Goal: Task Accomplishment & Management: Complete application form

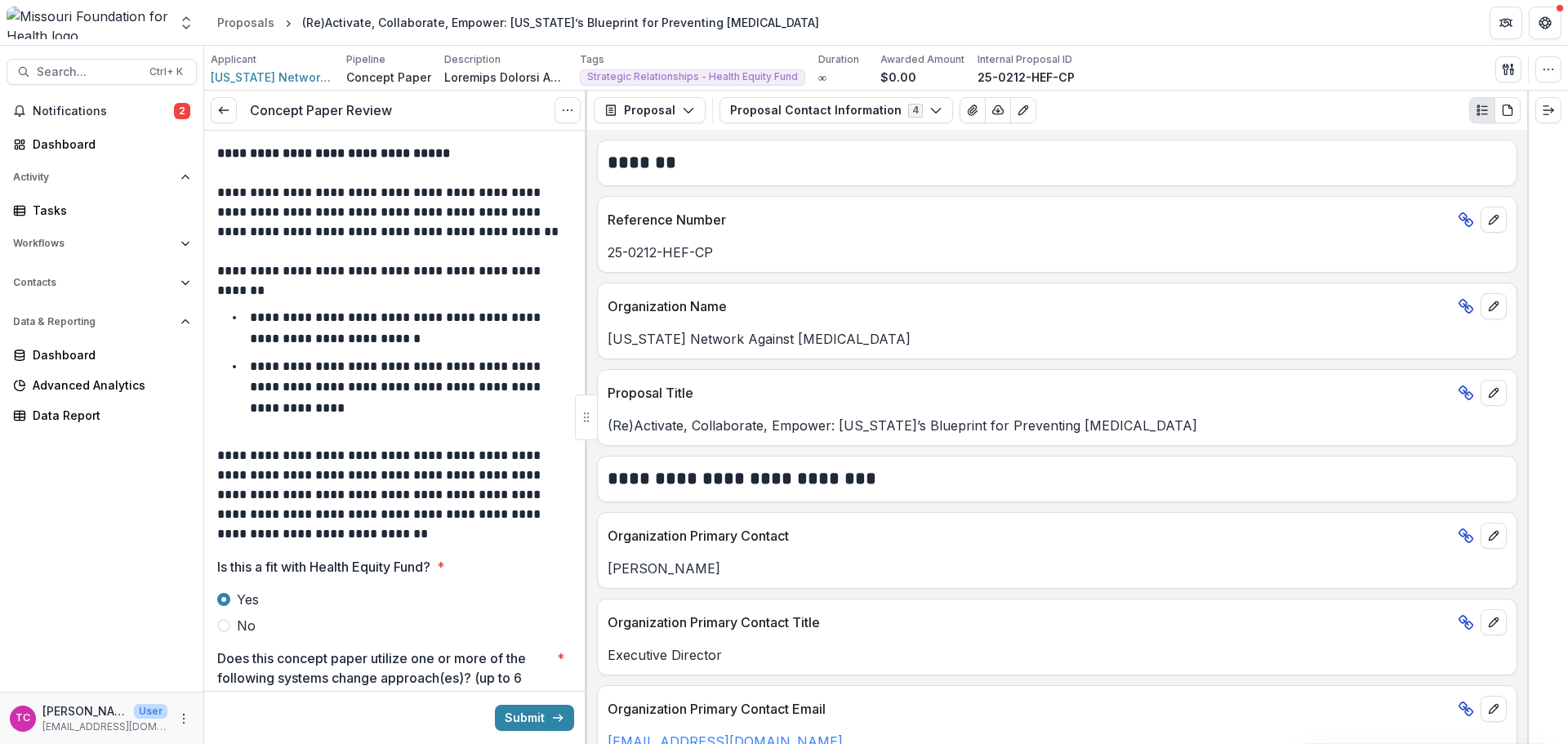
scroll to position [1715, 0]
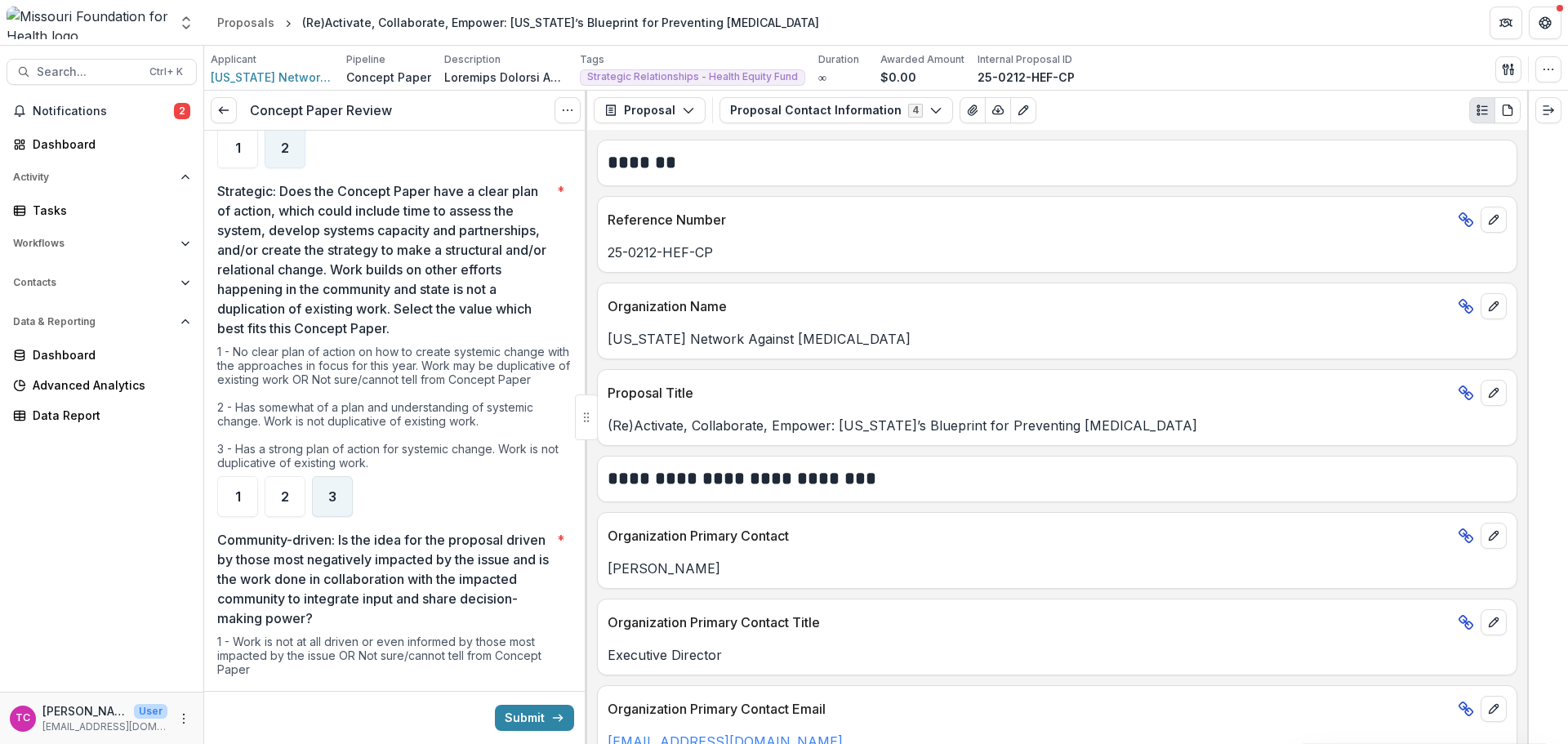
click at [333, 490] on span "3" at bounding box center [332, 496] width 8 height 13
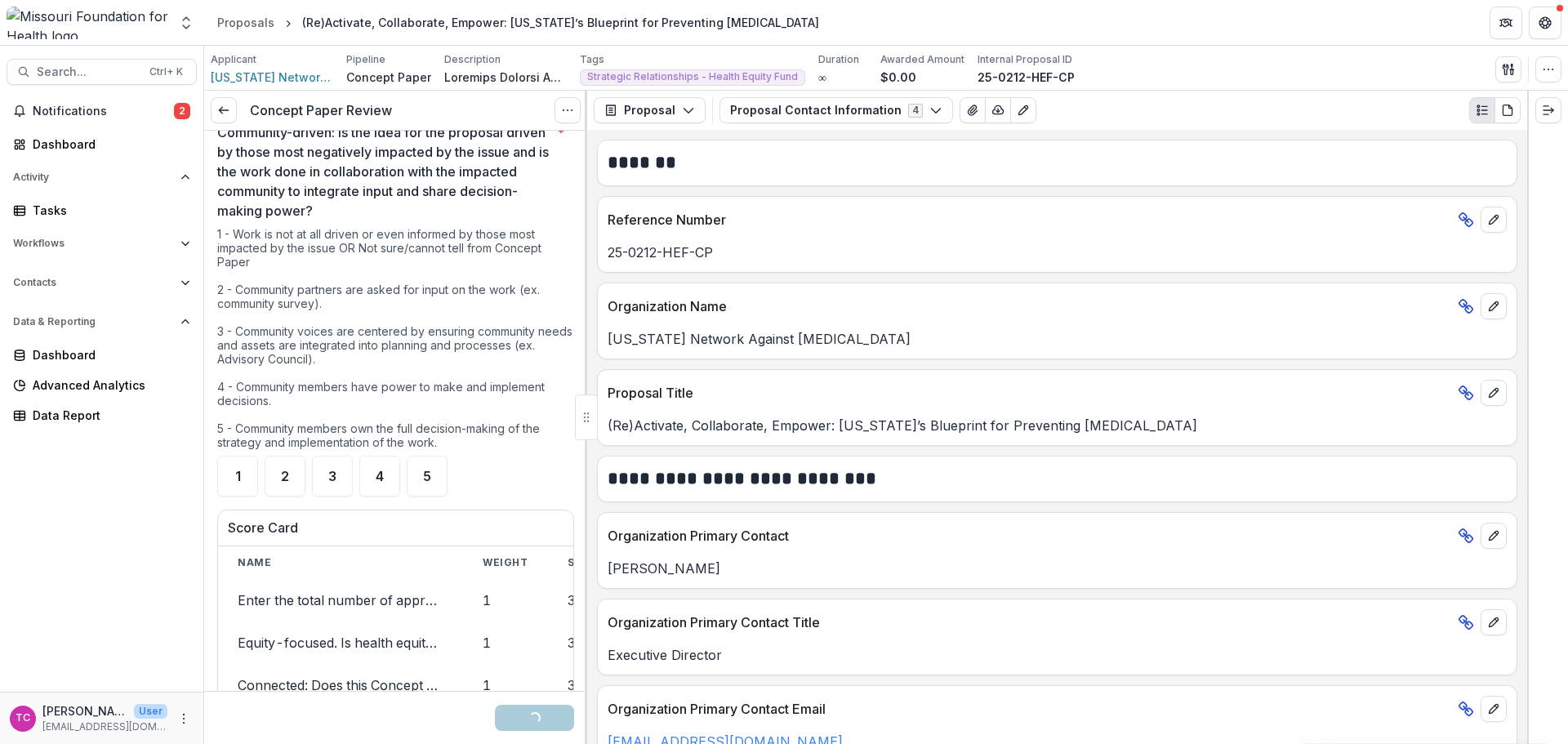
scroll to position [2124, 0]
click at [285, 468] on span "2" at bounding box center [285, 475] width 8 height 13
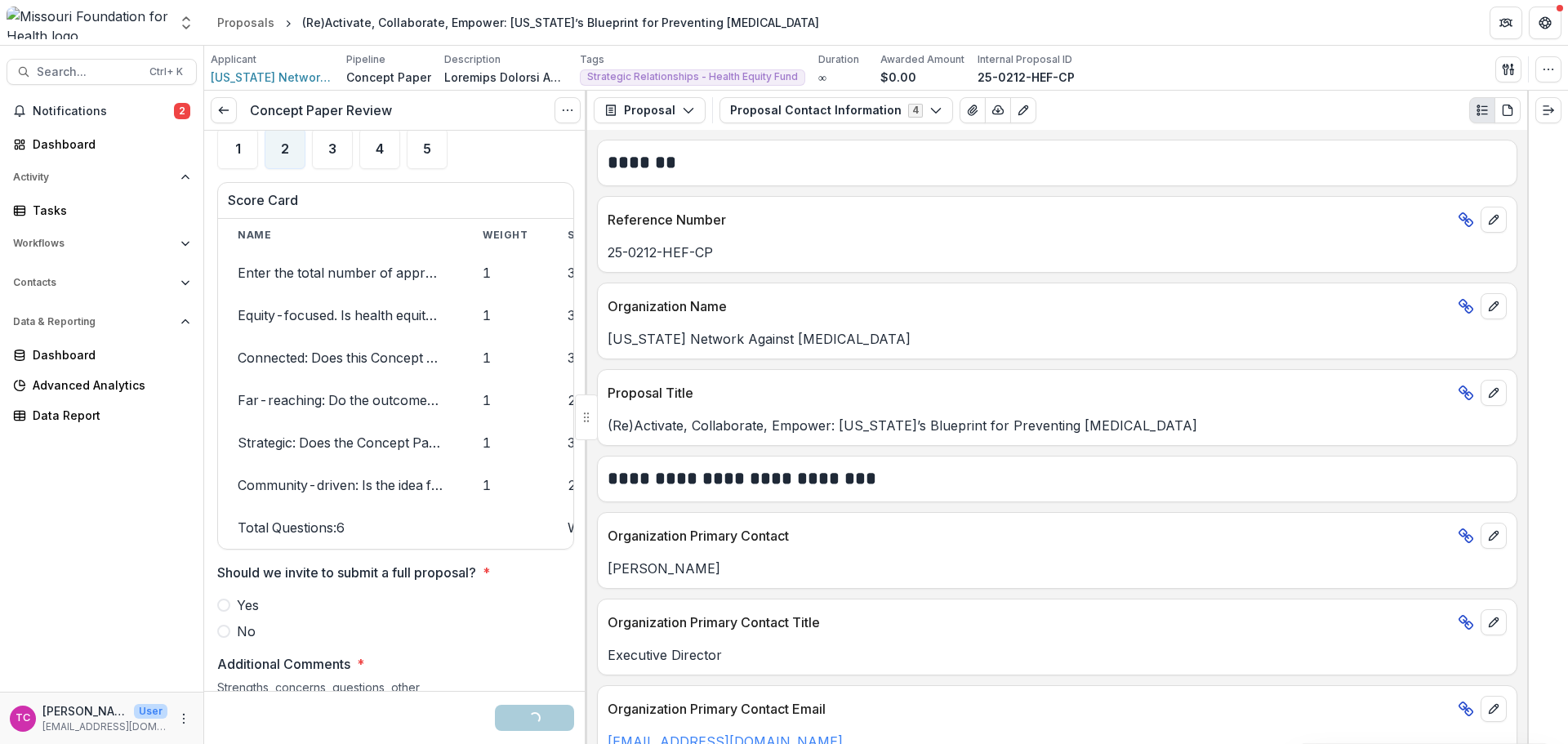
scroll to position [2533, 0]
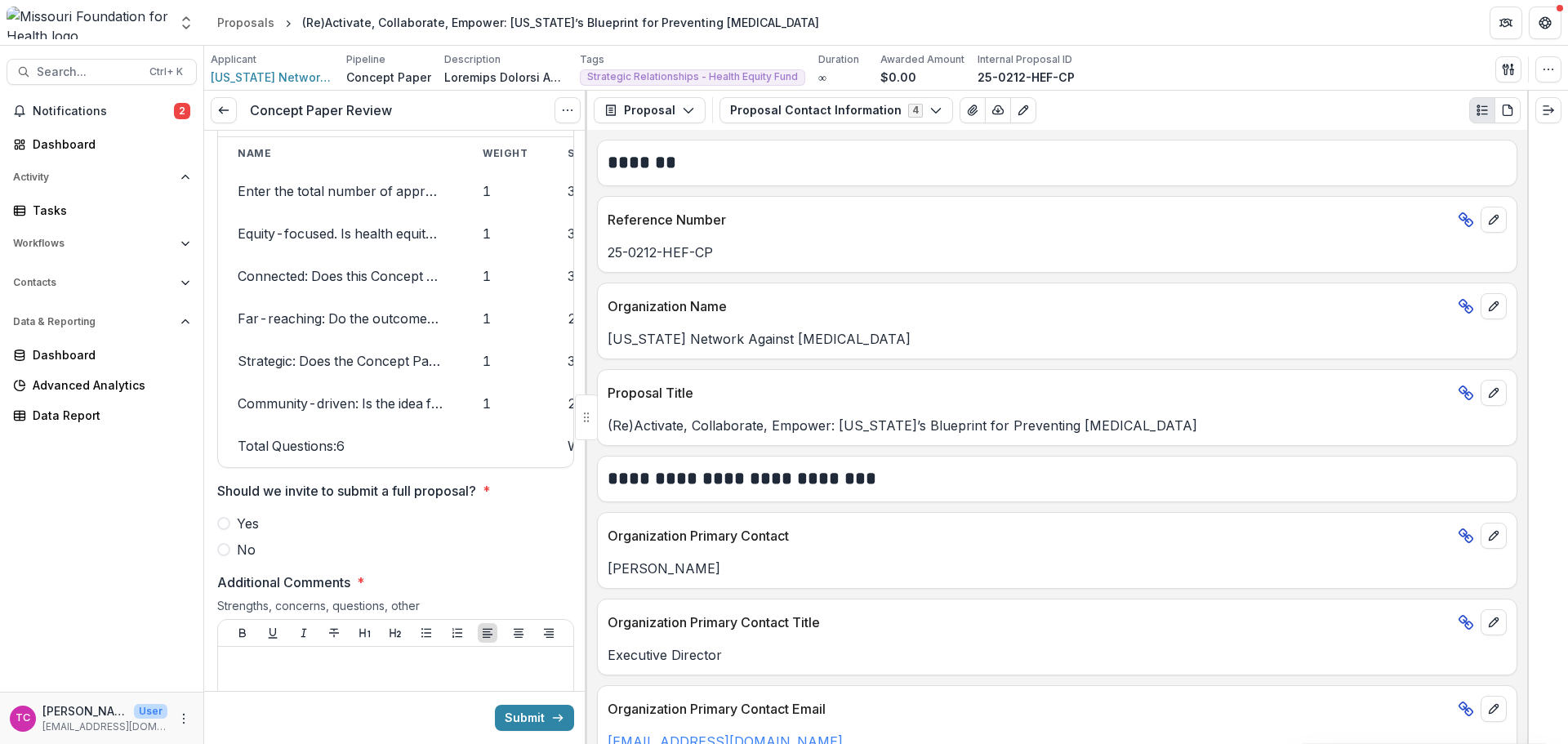
click at [257, 529] on span "Yes" at bounding box center [248, 523] width 22 height 19
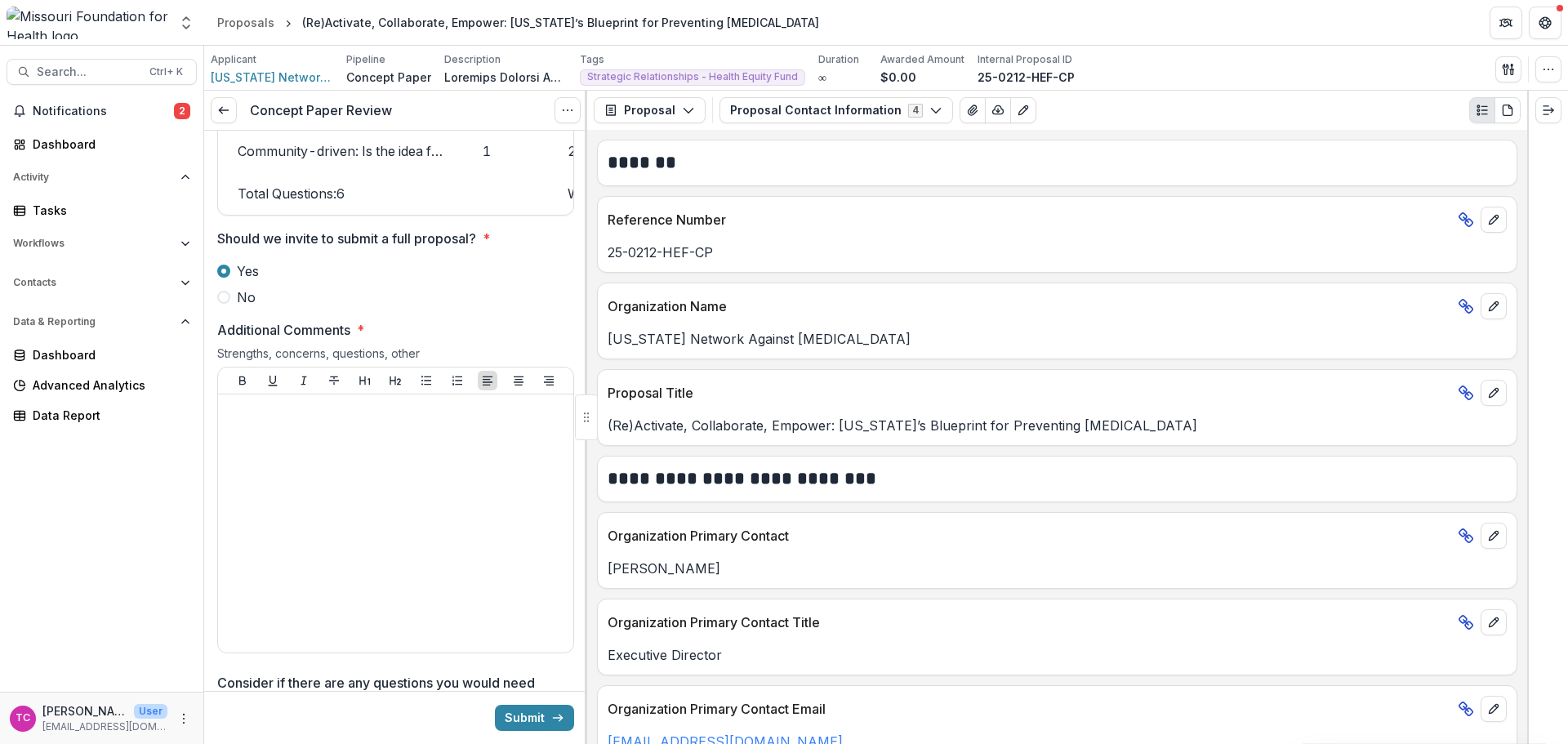
scroll to position [2777, 0]
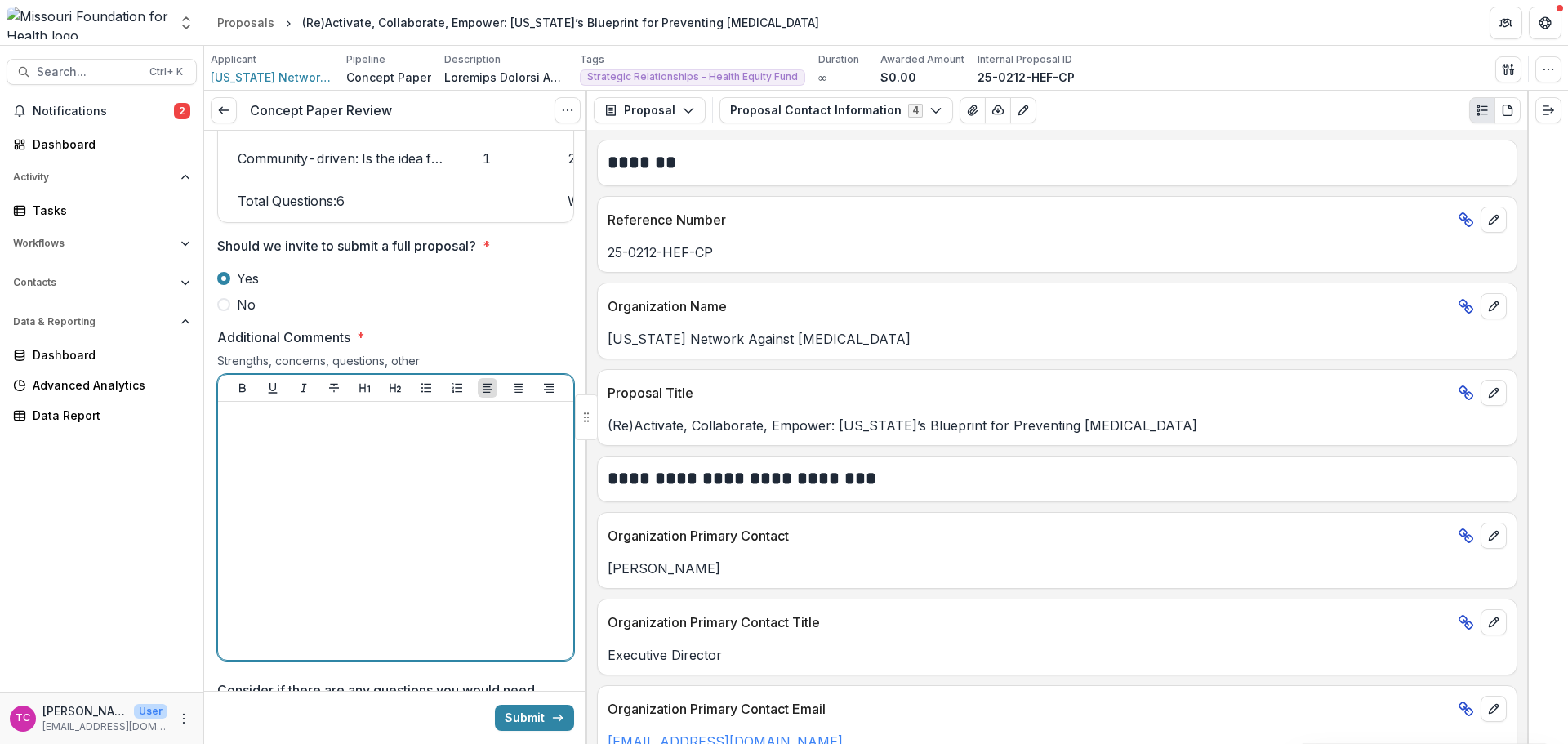
click at [368, 542] on div at bounding box center [395, 531] width 342 height 245
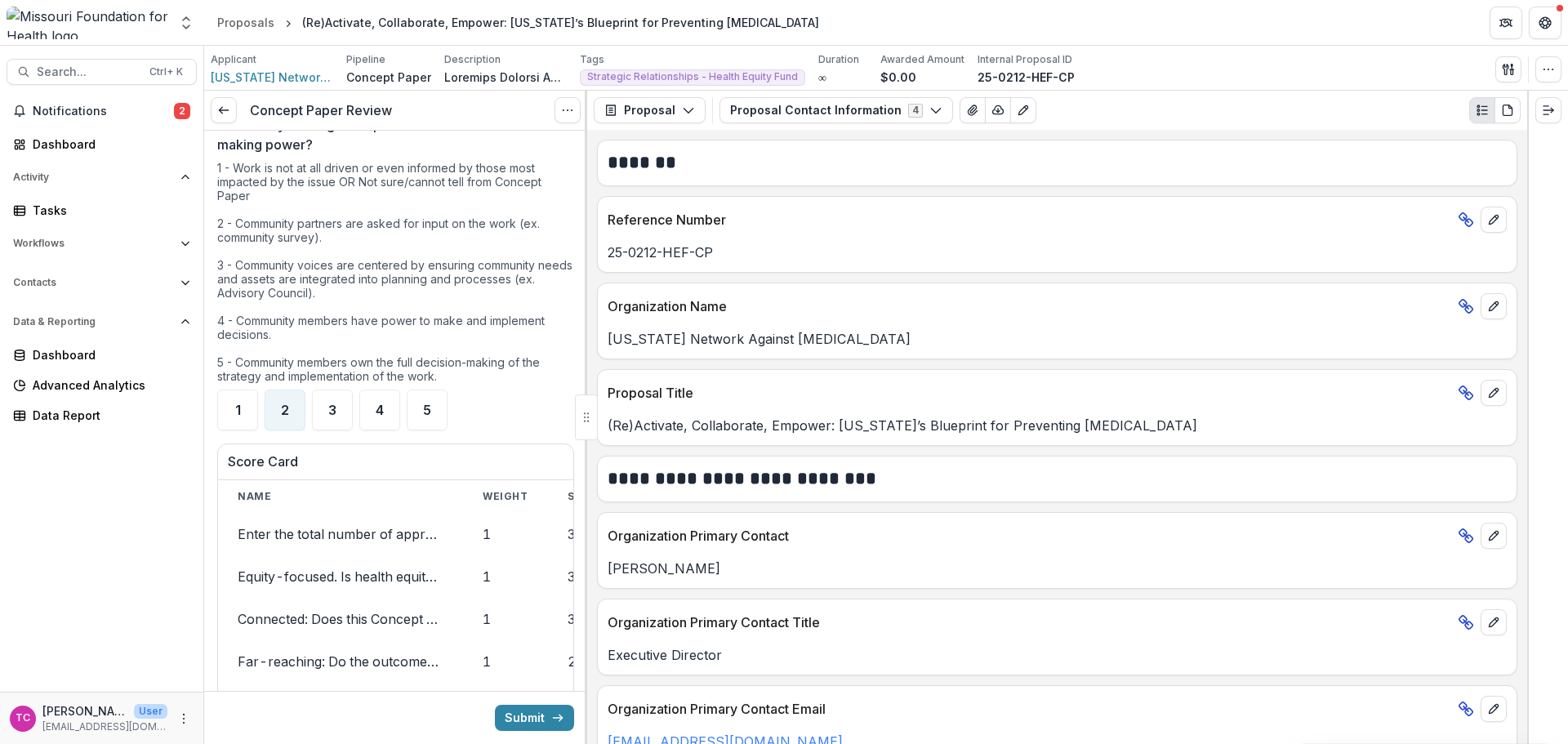
scroll to position [2124, 0]
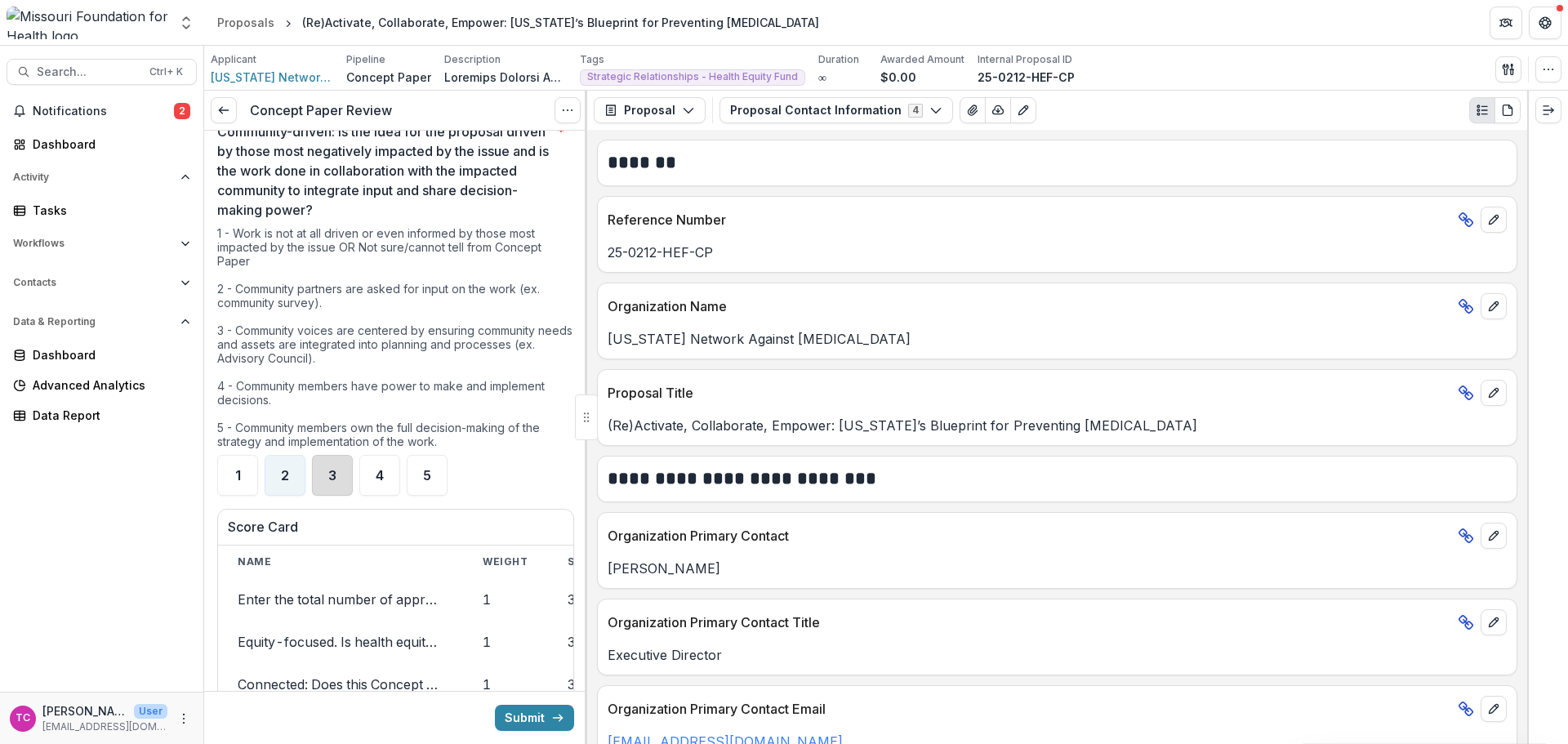
click at [325, 465] on div "3" at bounding box center [332, 476] width 41 height 41
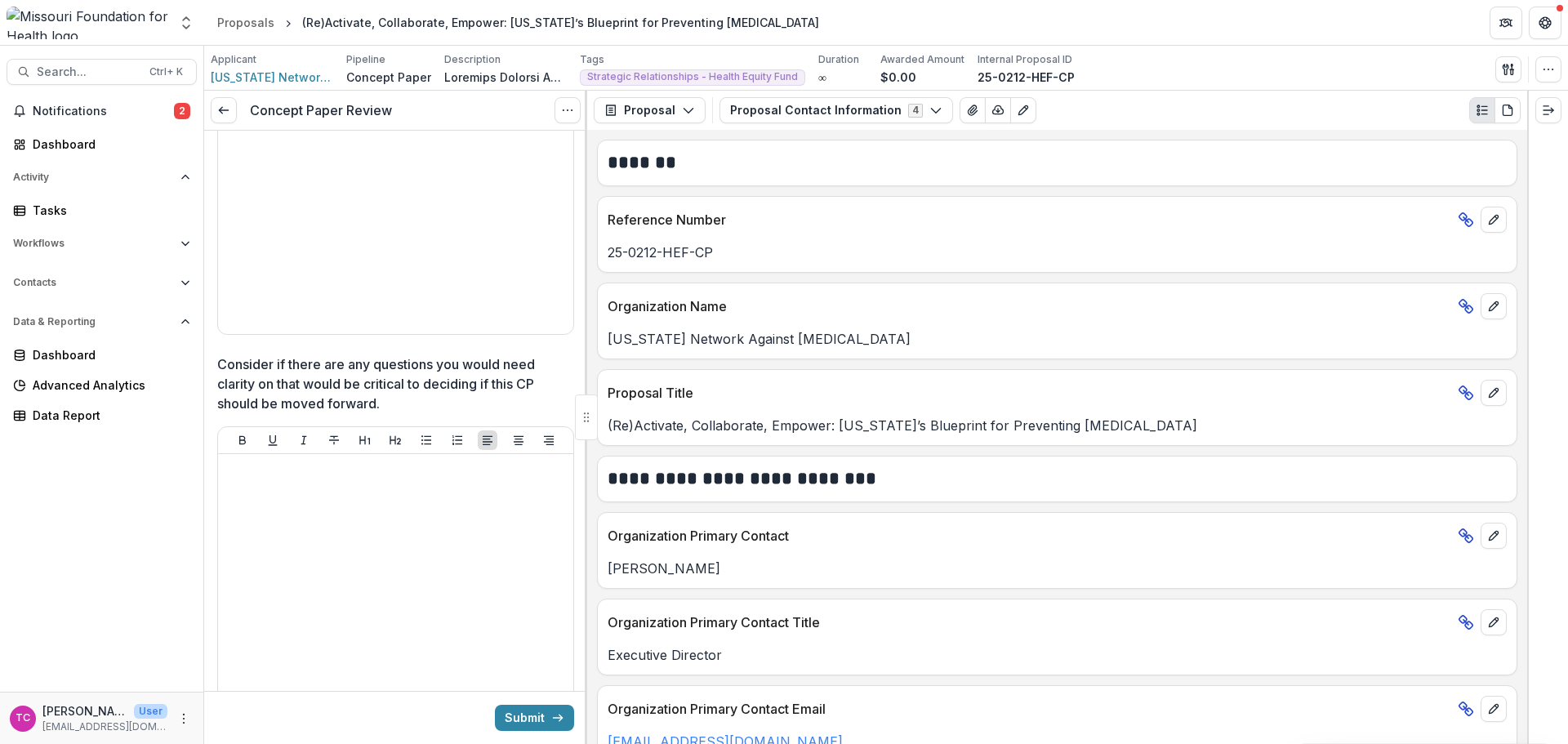
scroll to position [3022, 0]
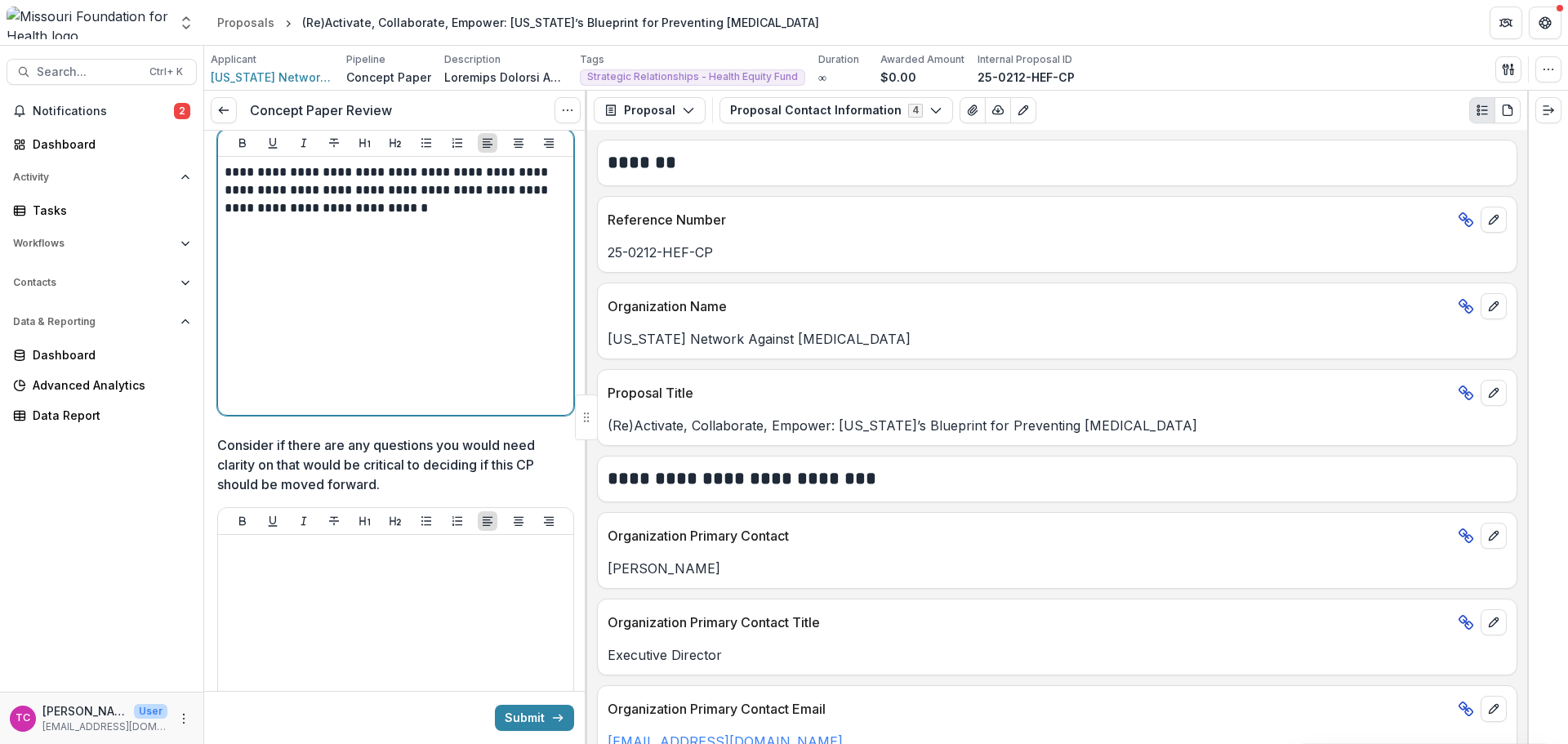
click at [475, 248] on div "**********" at bounding box center [395, 286] width 342 height 245
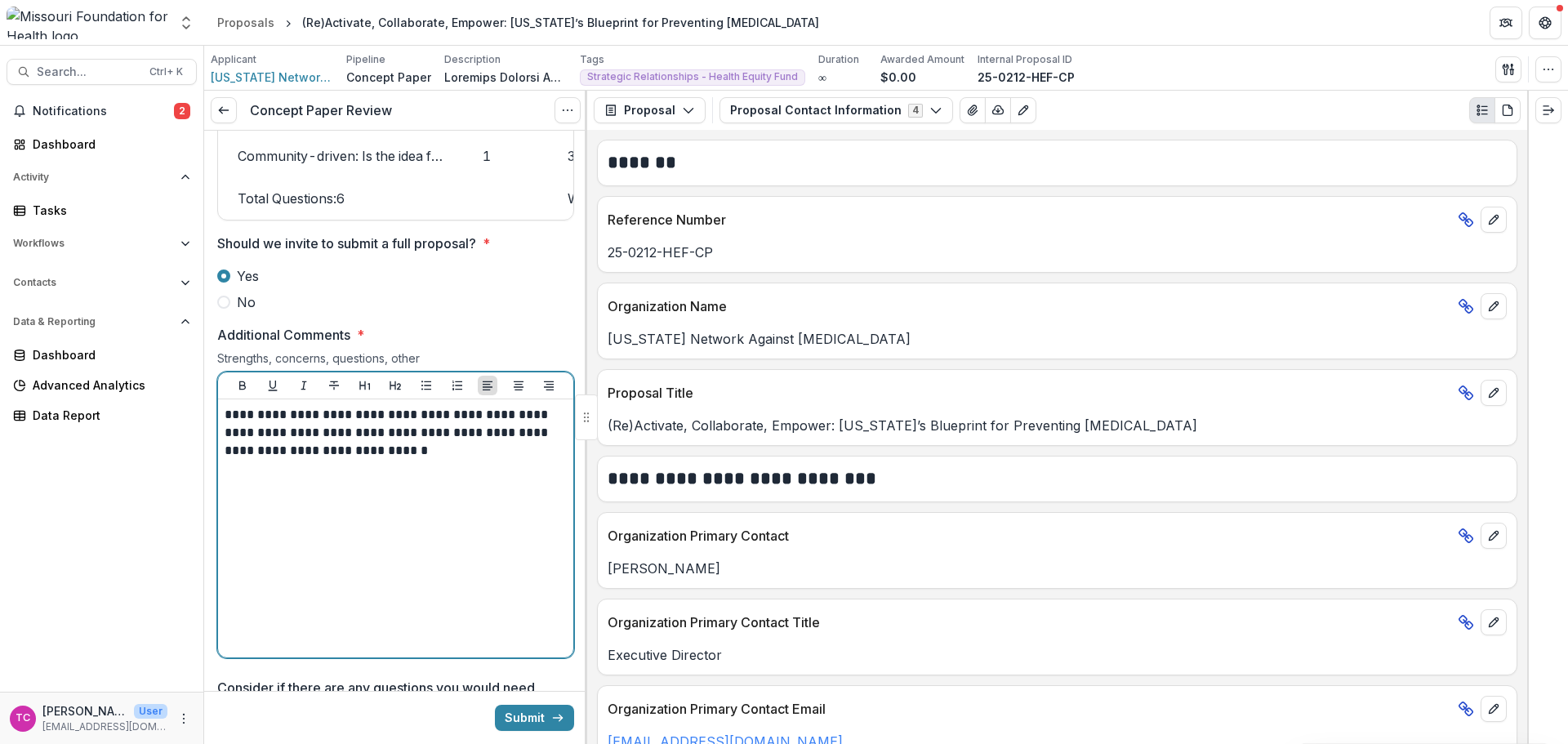
scroll to position [2777, 0]
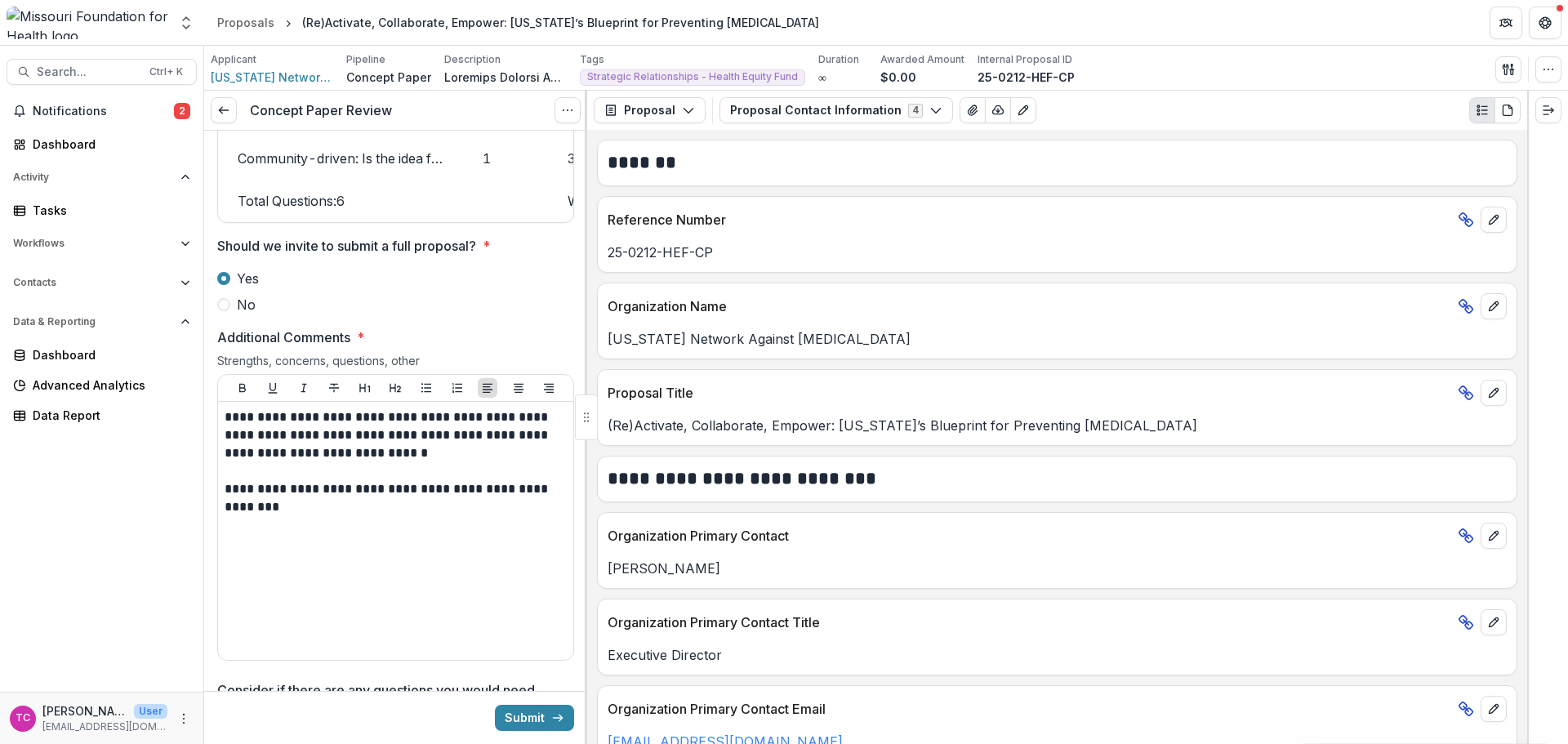
click at [544, 725] on button "Submit" at bounding box center [534, 718] width 79 height 26
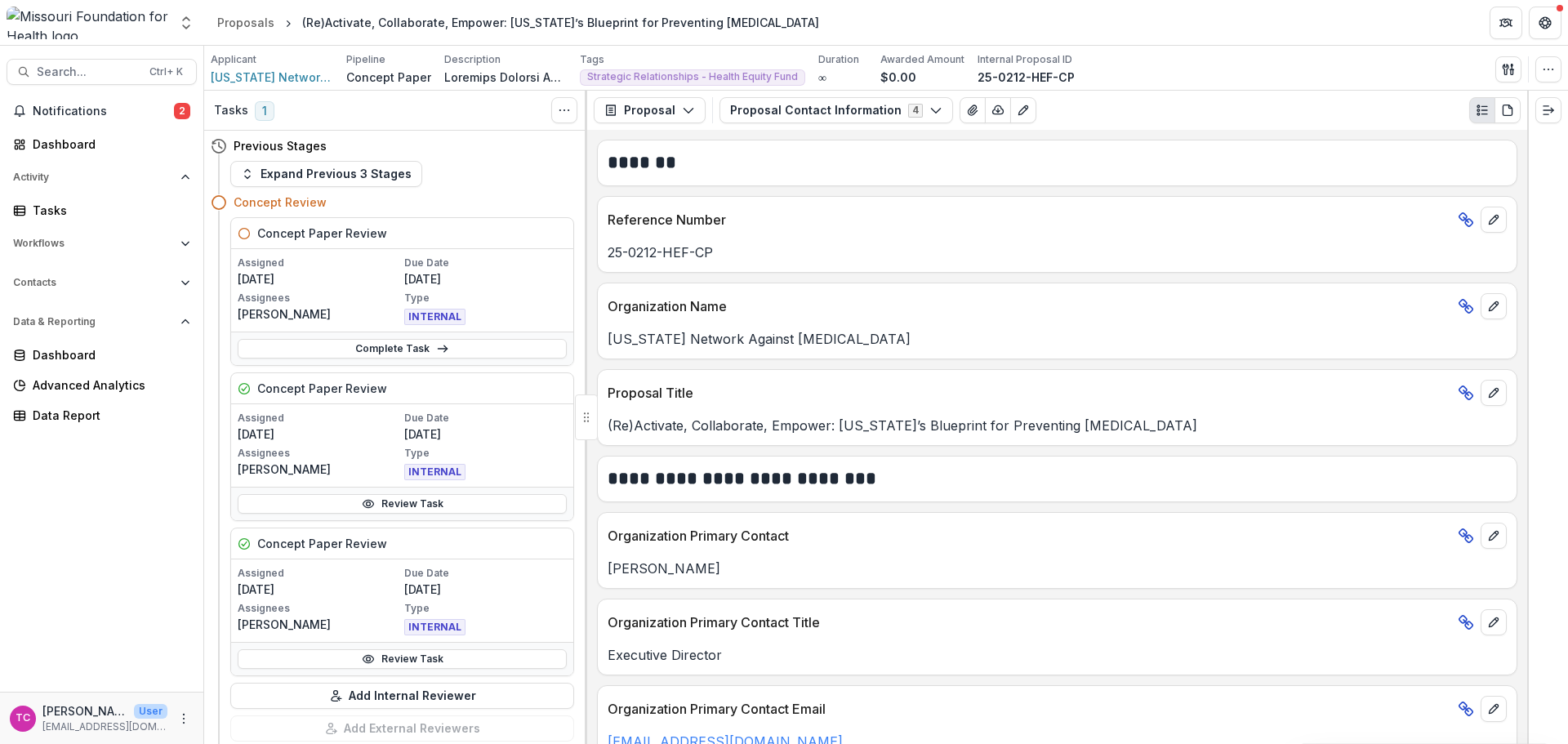
click at [367, 654] on icon at bounding box center [368, 660] width 13 height 13
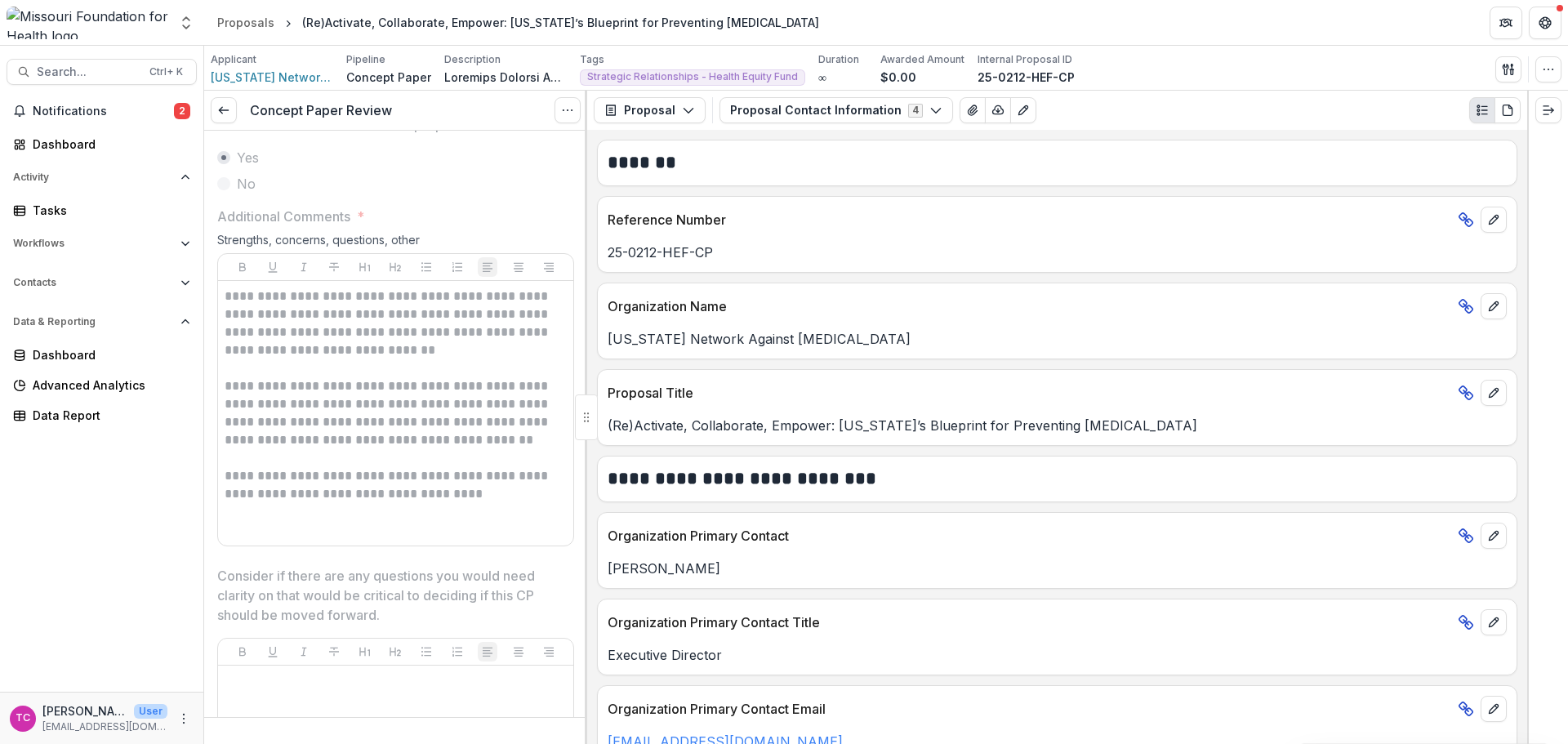
scroll to position [2751, 0]
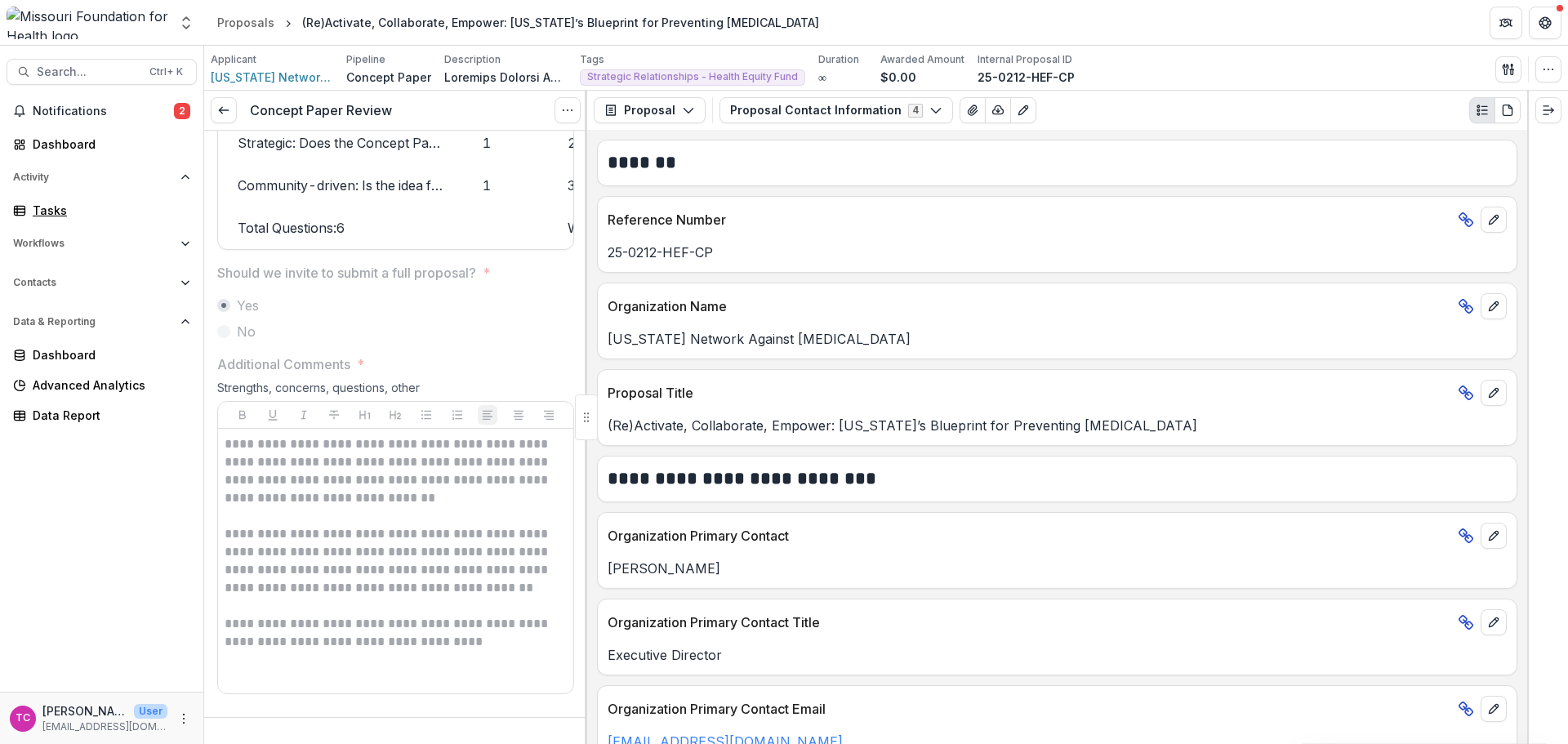
click at [36, 210] on div "Tasks" at bounding box center [108, 211] width 151 height 17
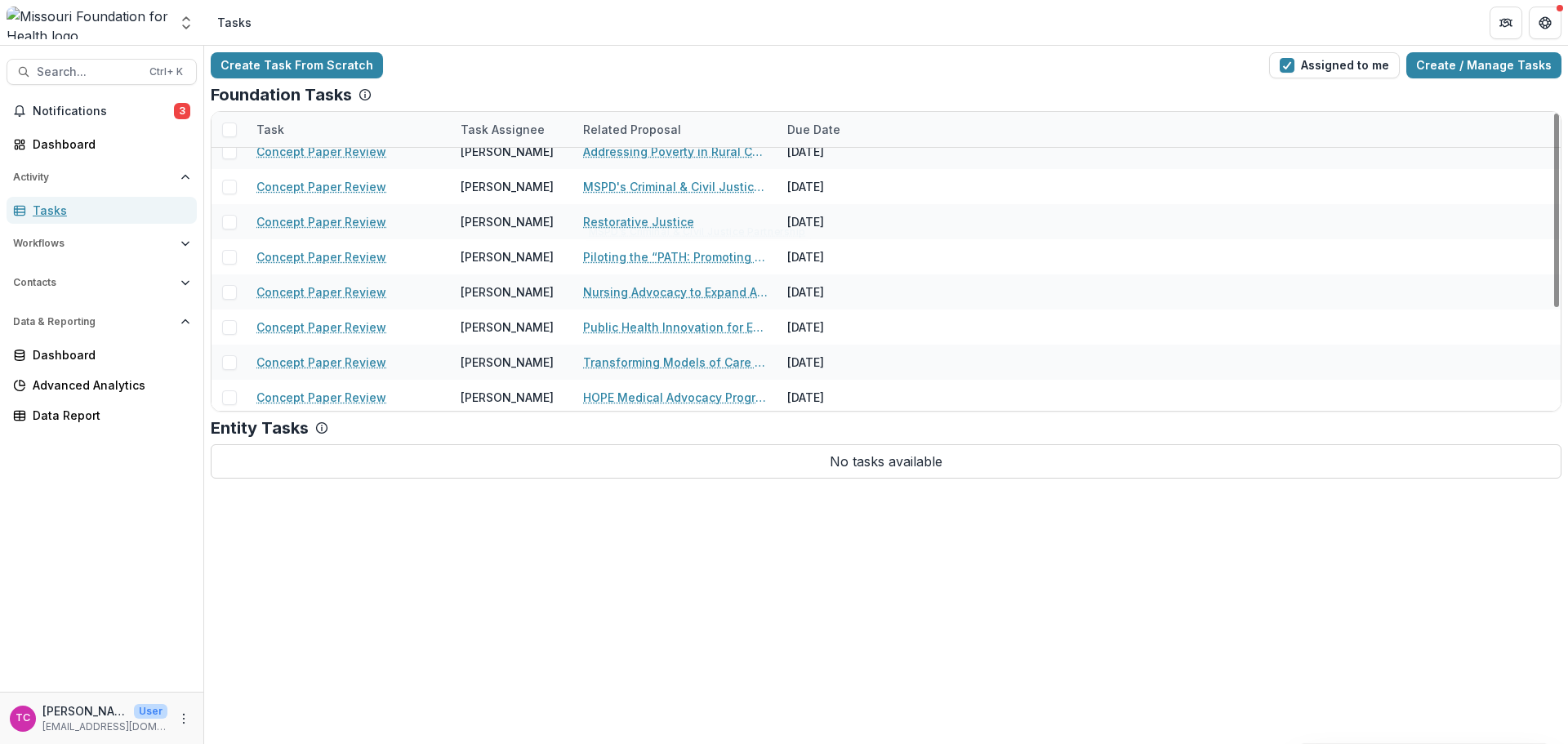
scroll to position [159, 0]
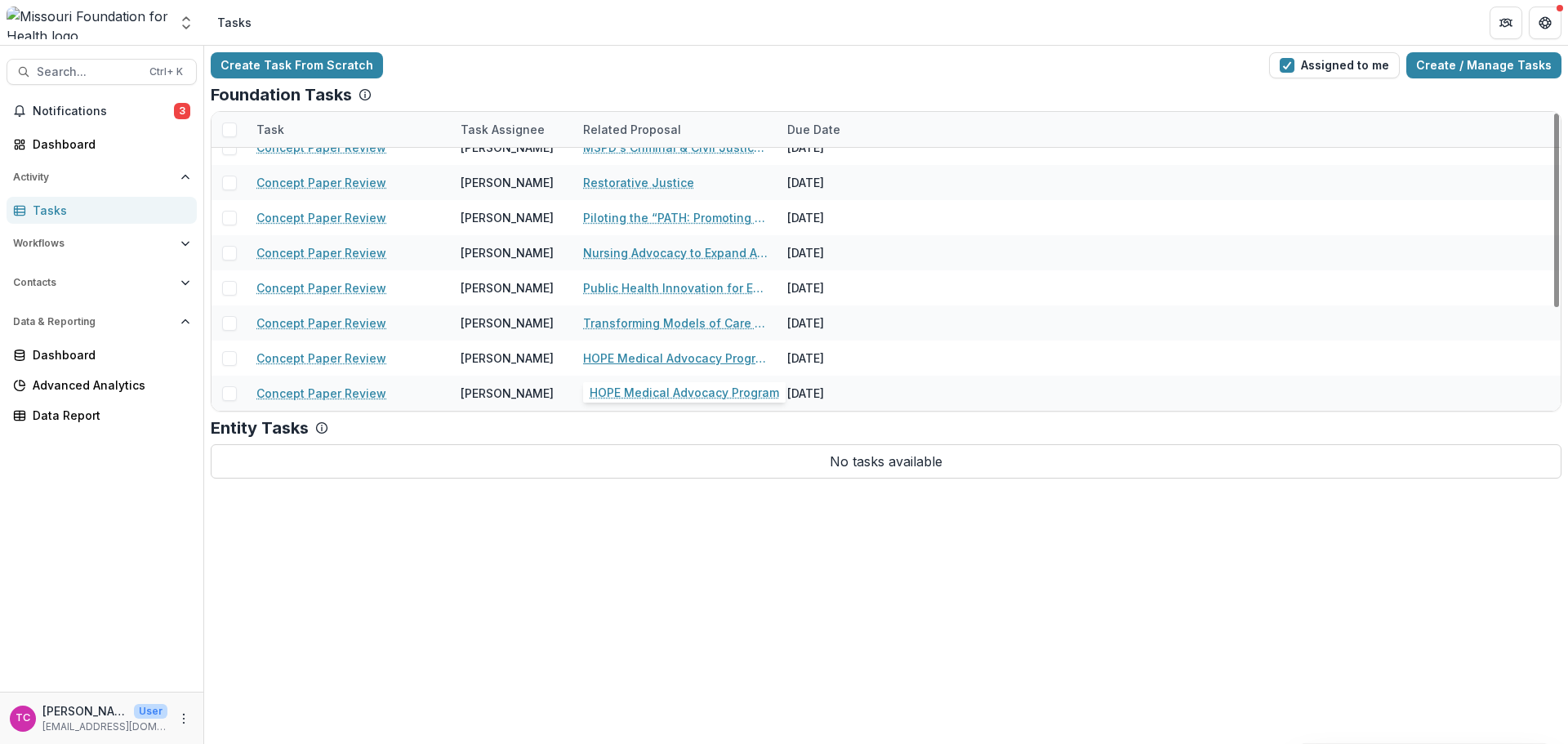
click at [609, 359] on link "HOPE Medical Advocacy Program" at bounding box center [675, 358] width 185 height 17
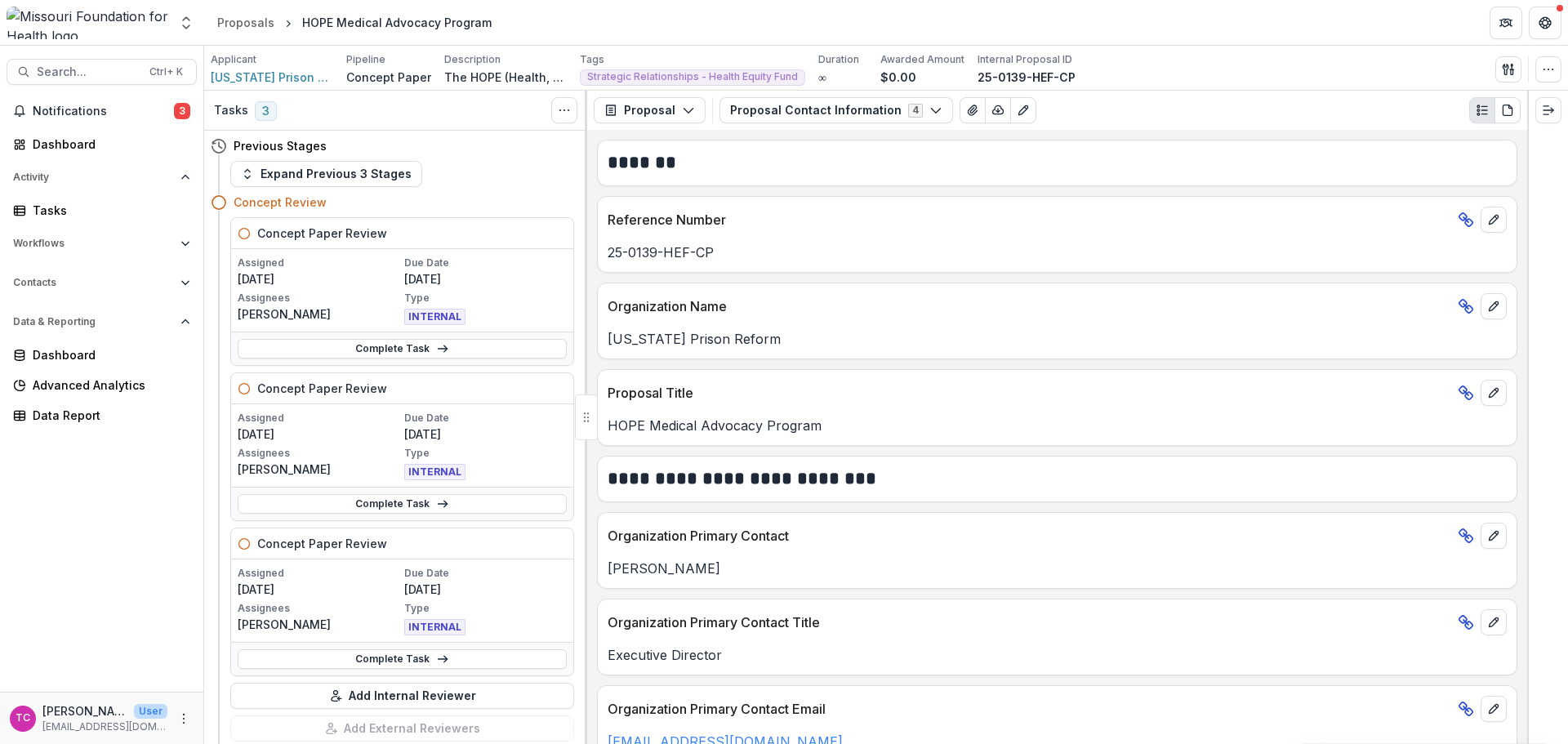
drag, startPoint x: 294, startPoint y: 504, endPoint x: 297, endPoint y: 495, distance: 9.5
click at [294, 504] on link "Complete Task" at bounding box center [402, 504] width 329 height 19
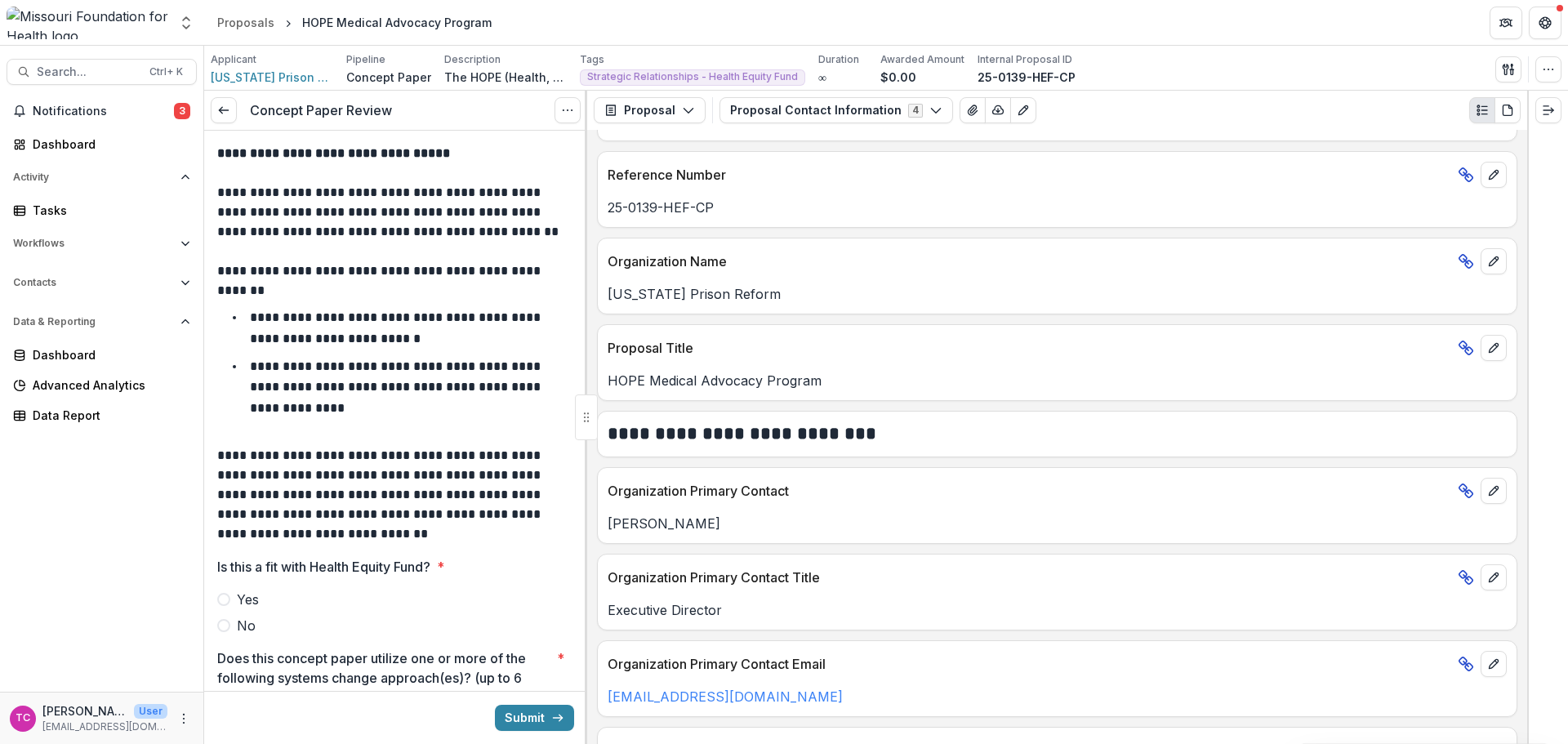
scroll to position [82, 0]
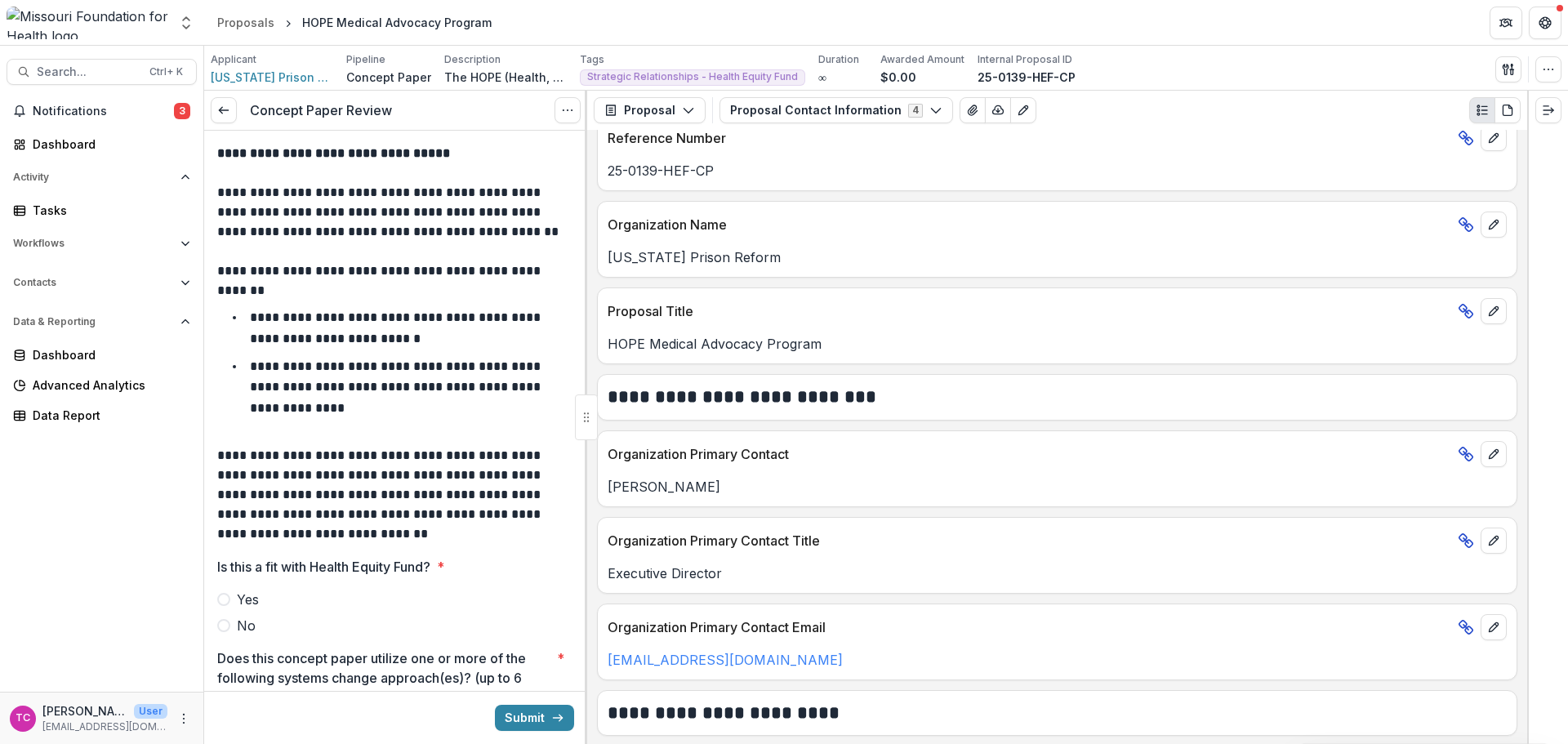
click at [247, 599] on span "Yes" at bounding box center [248, 599] width 22 height 19
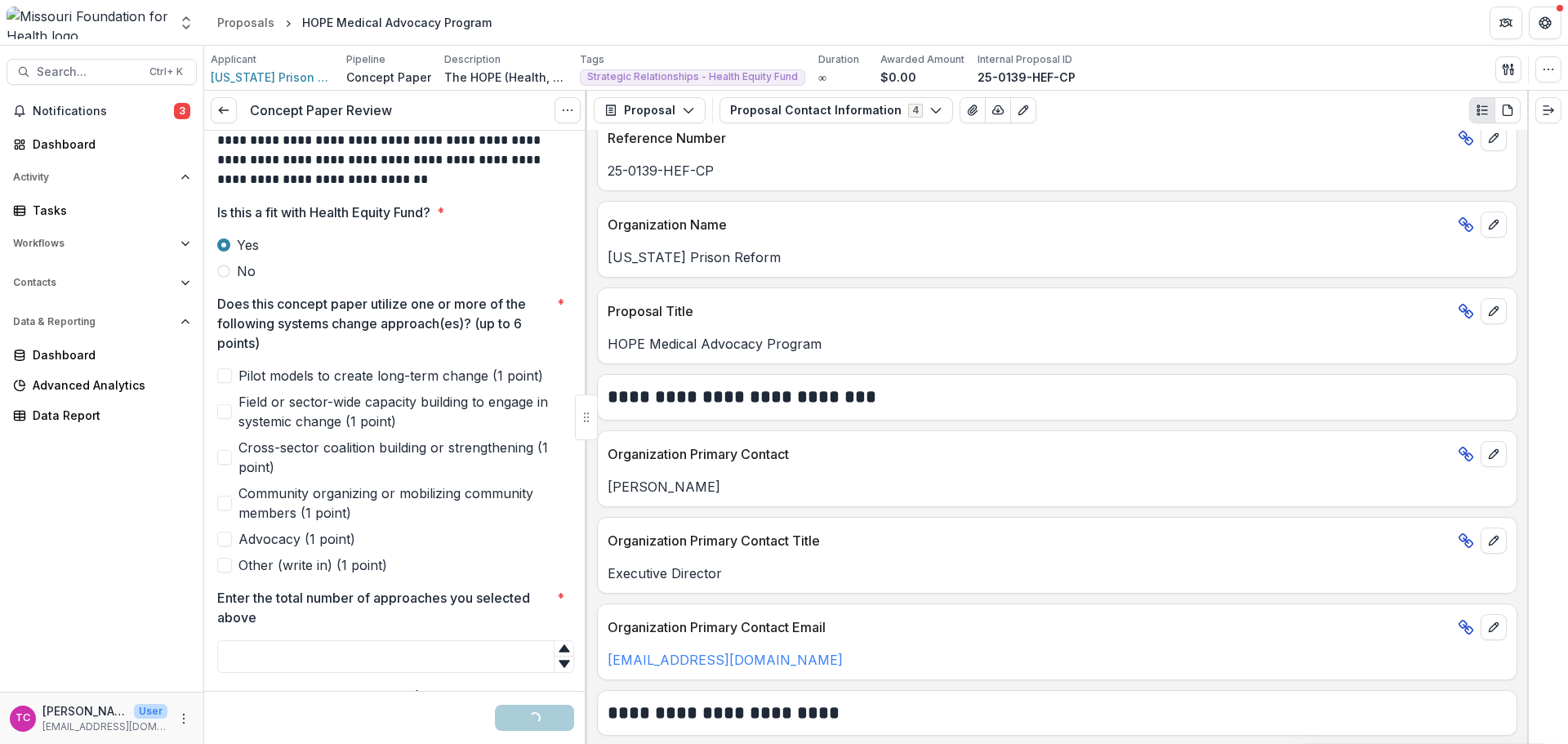
scroll to position [327, 0]
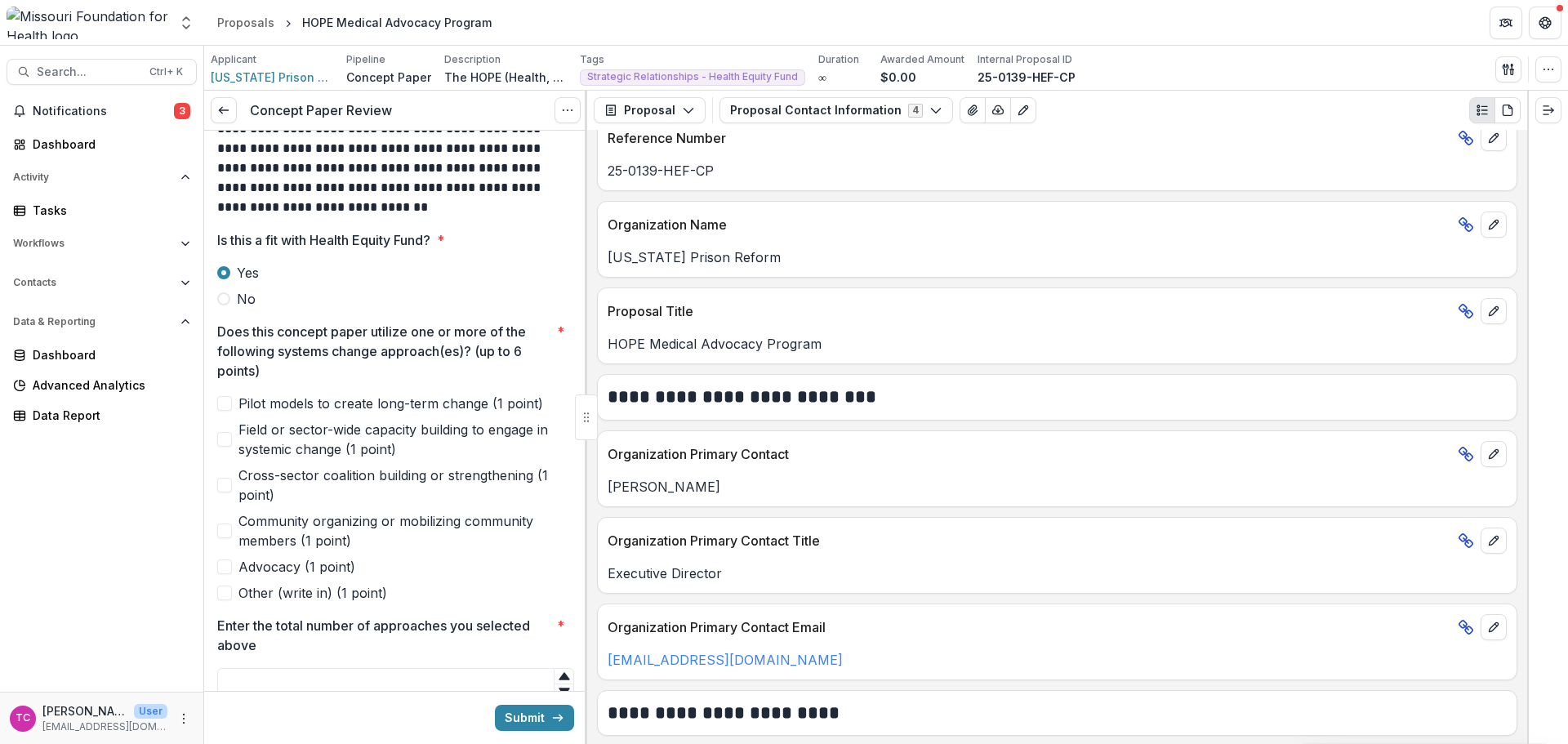
click at [264, 579] on div "Pilot models to create long-term change (1 point) Field or sector-wide capacity…" at bounding box center [395, 497] width 357 height 209
click at [265, 571] on span "Advocacy (1 point)" at bounding box center [297, 567] width 117 height 19
click at [262, 517] on span "Community organizing or mobilizing community members (1 point)" at bounding box center [406, 531] width 336 height 39
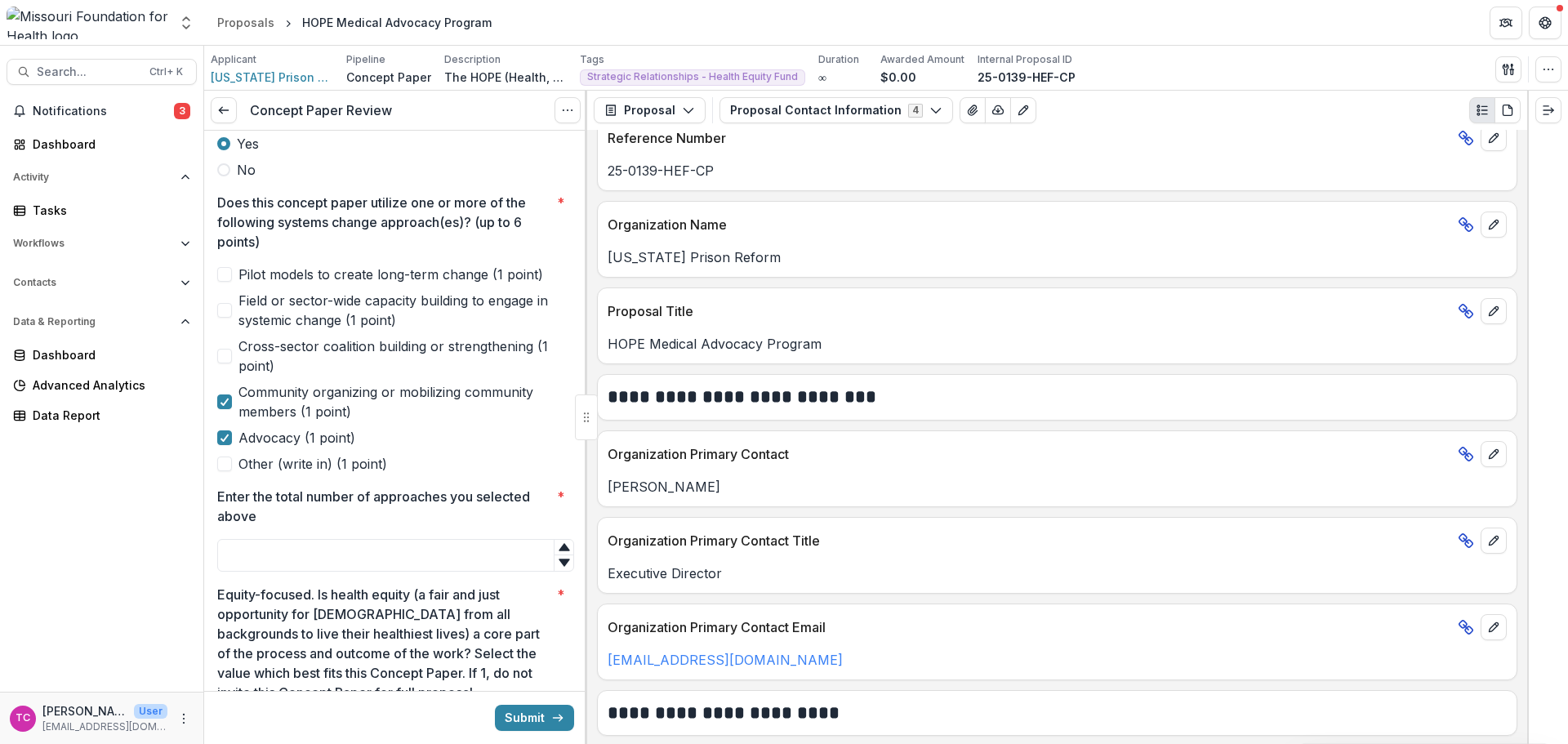
scroll to position [408, 0]
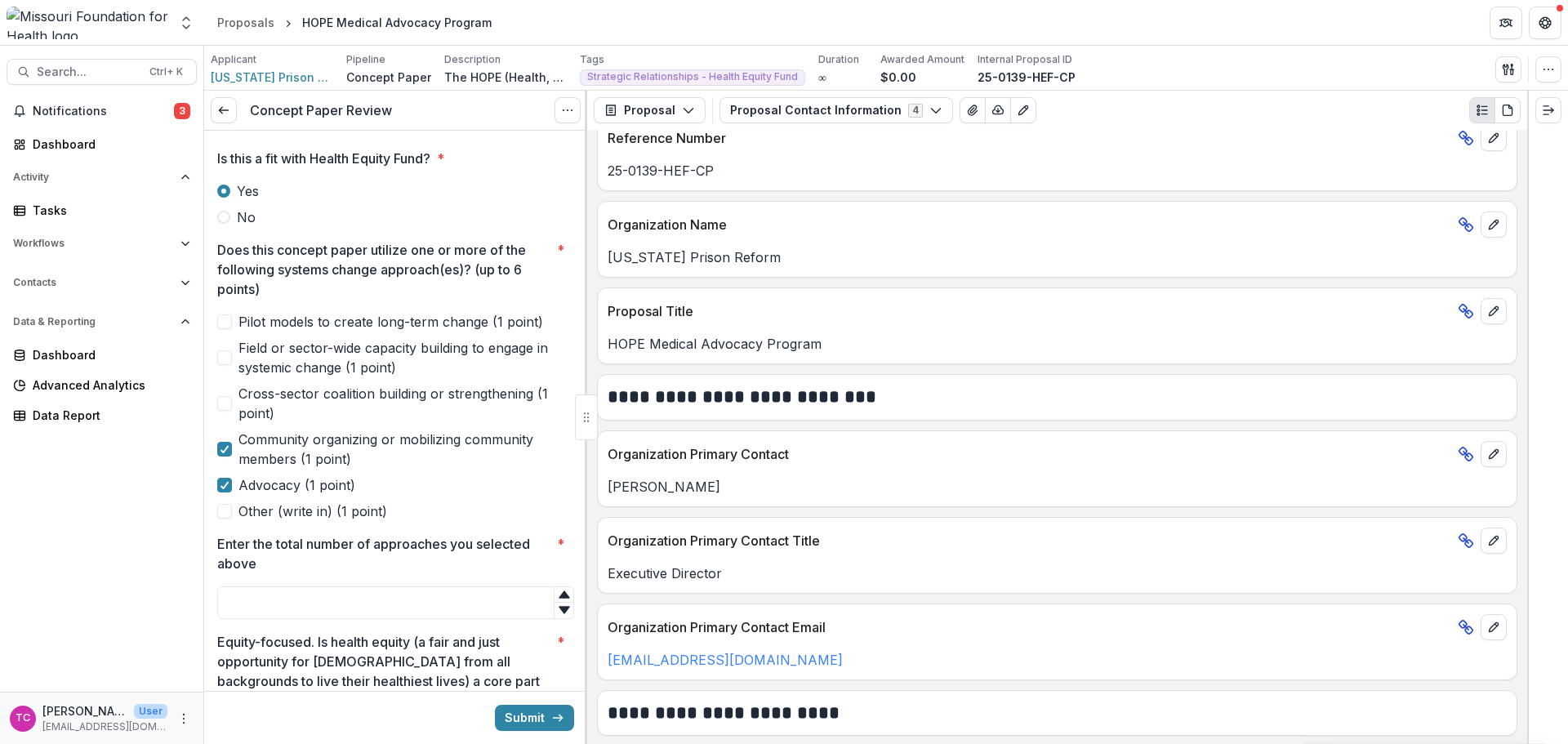
click at [309, 593] on input "Enter the total number of approaches you selected above *" at bounding box center [395, 602] width 357 height 32
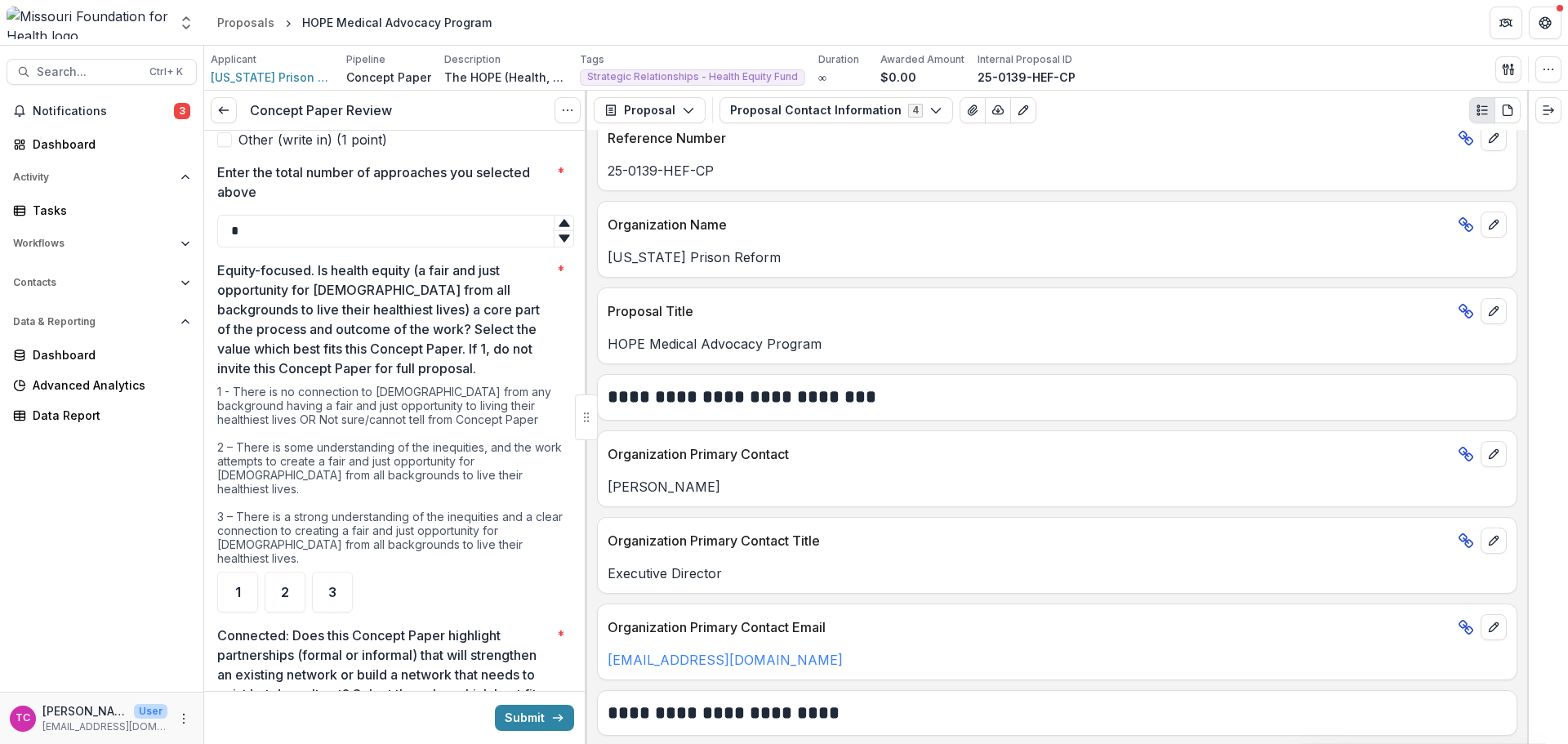
scroll to position [817, 0]
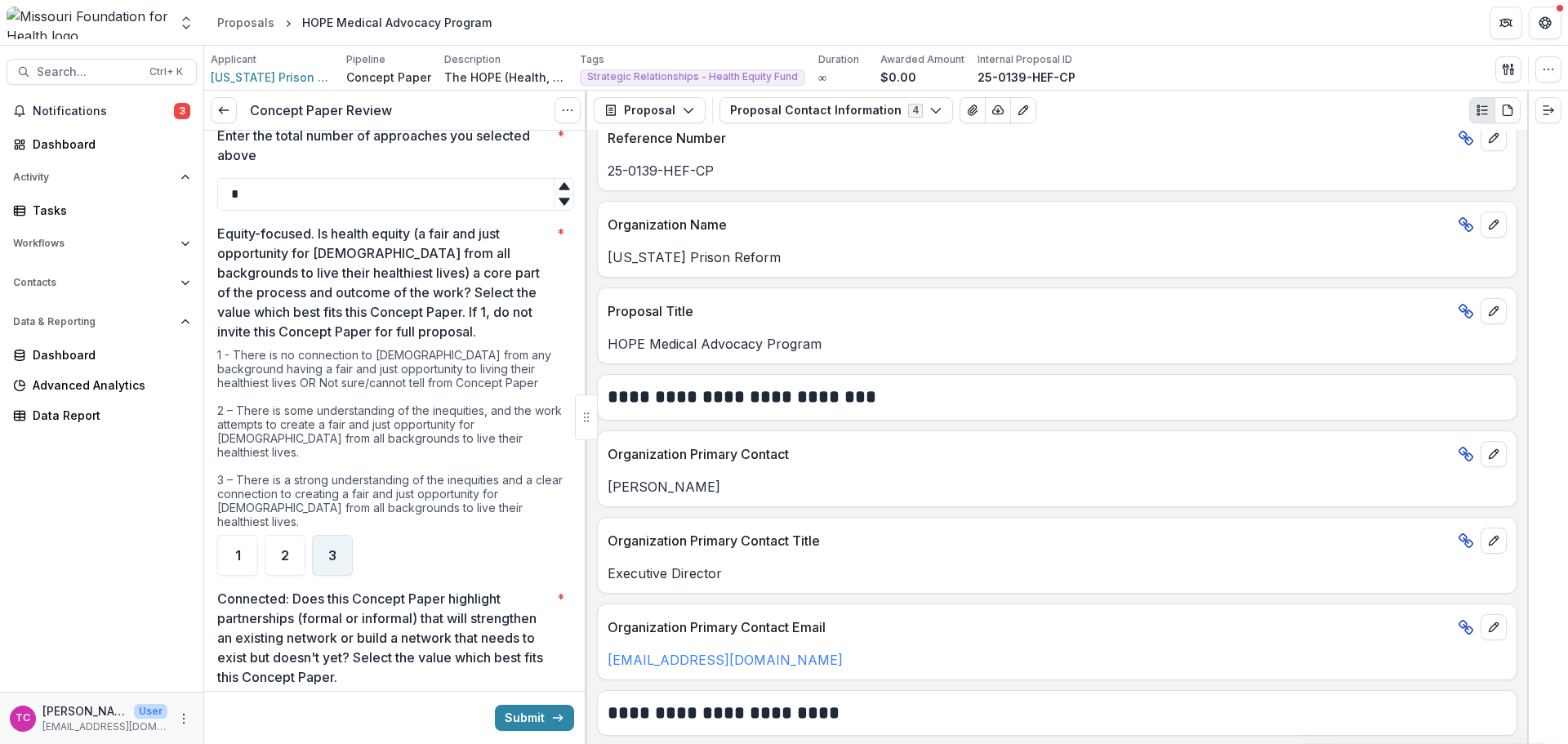
type input "*"
click at [313, 535] on div "3" at bounding box center [332, 556] width 41 height 41
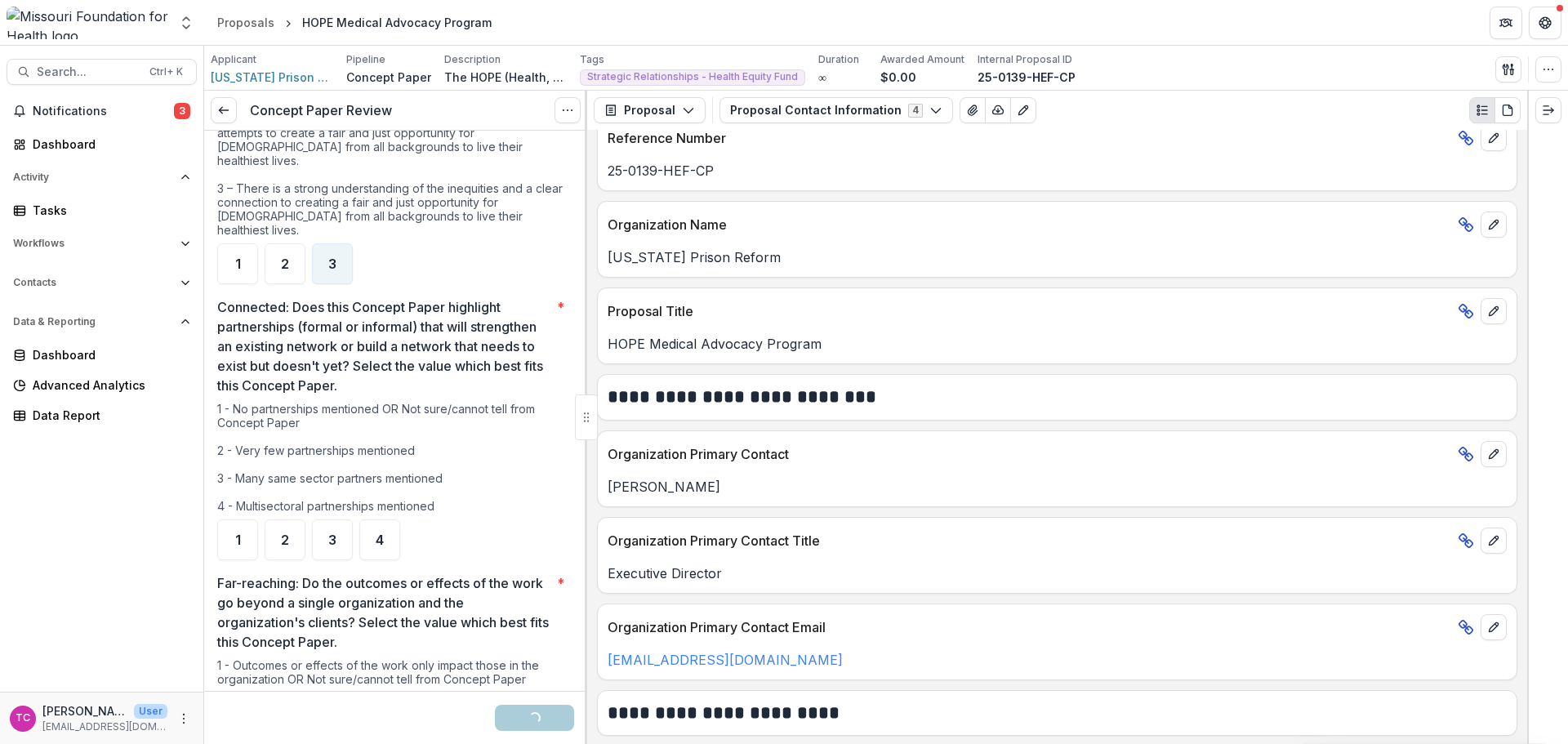
scroll to position [1062, 0]
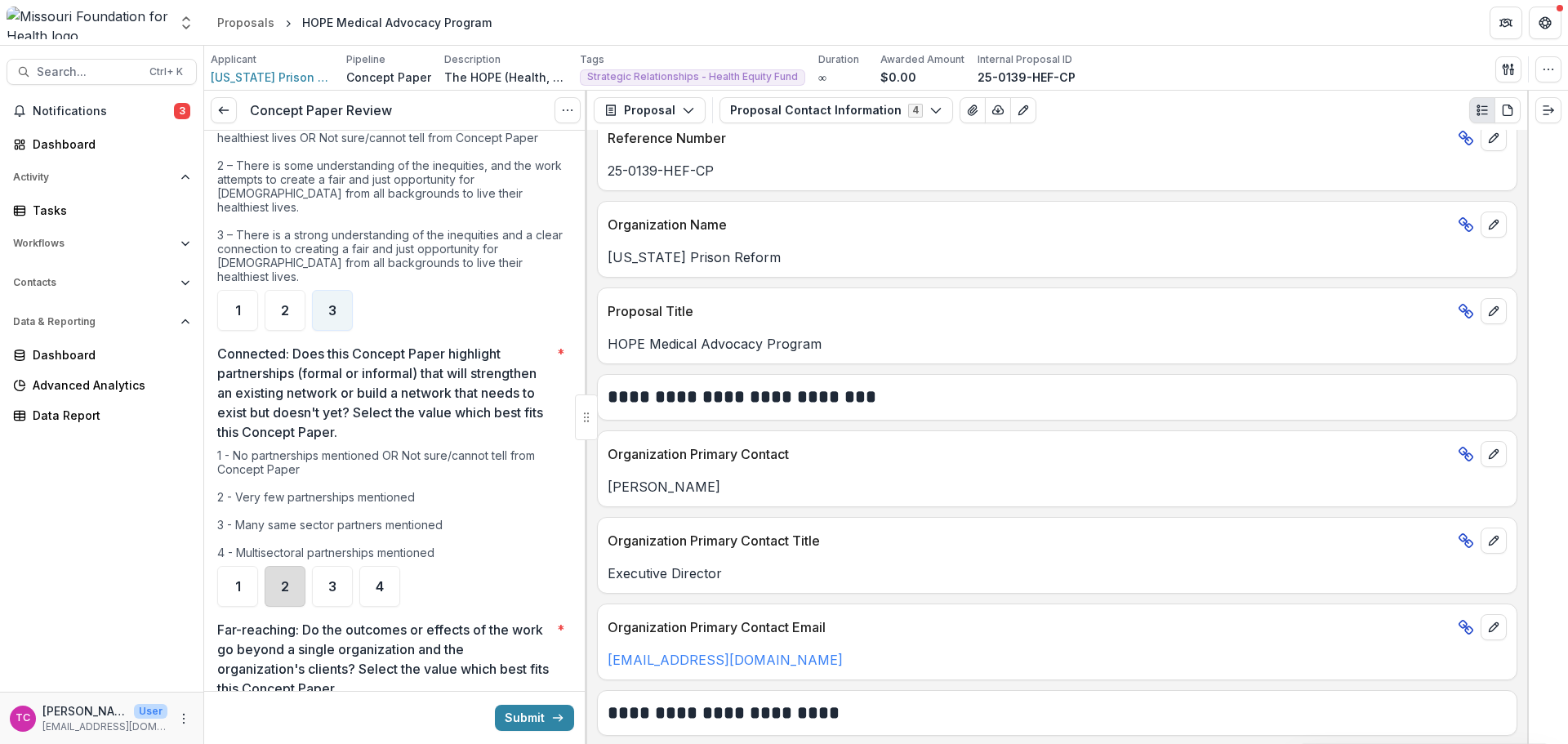
click at [274, 578] on div "2" at bounding box center [285, 586] width 41 height 41
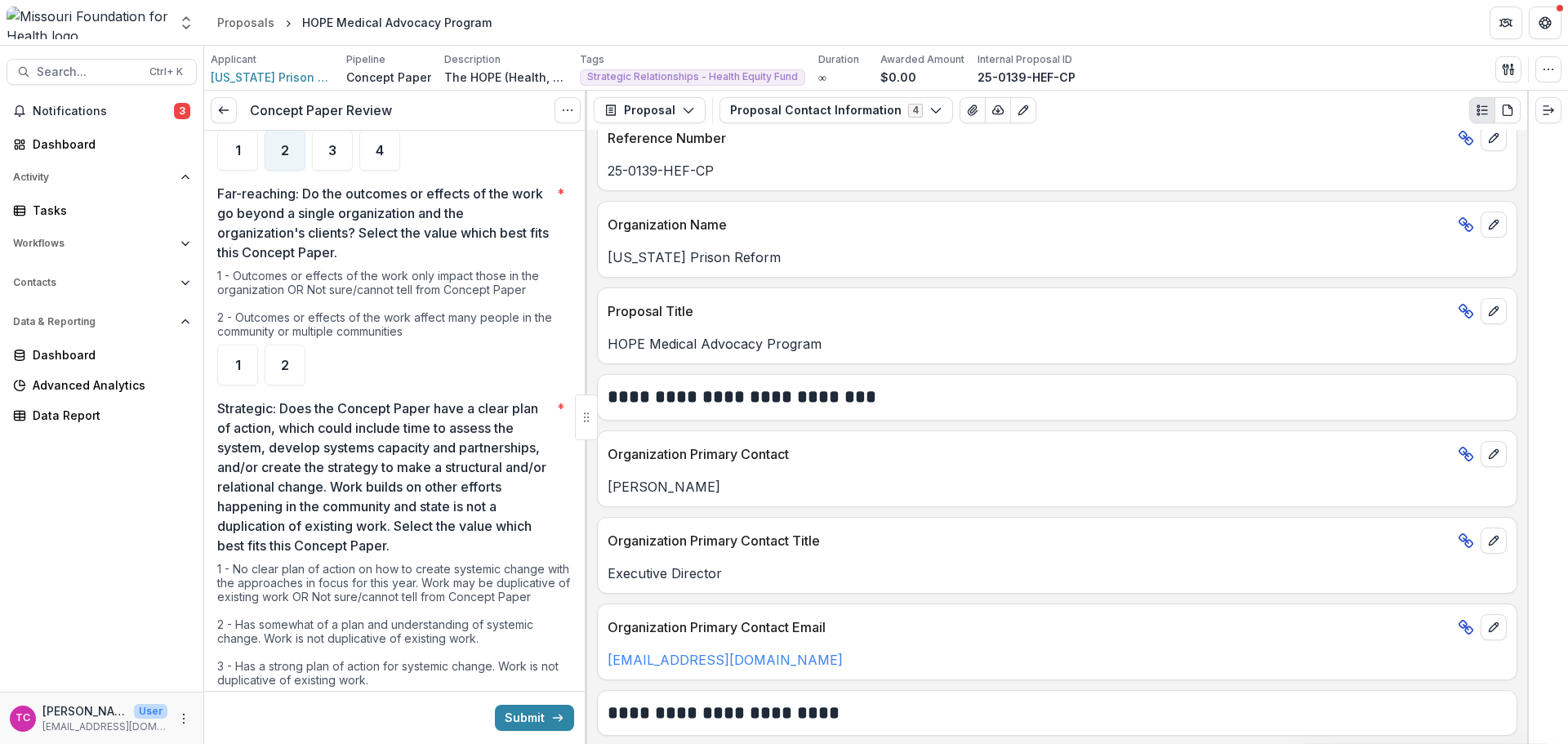
scroll to position [1470, 0]
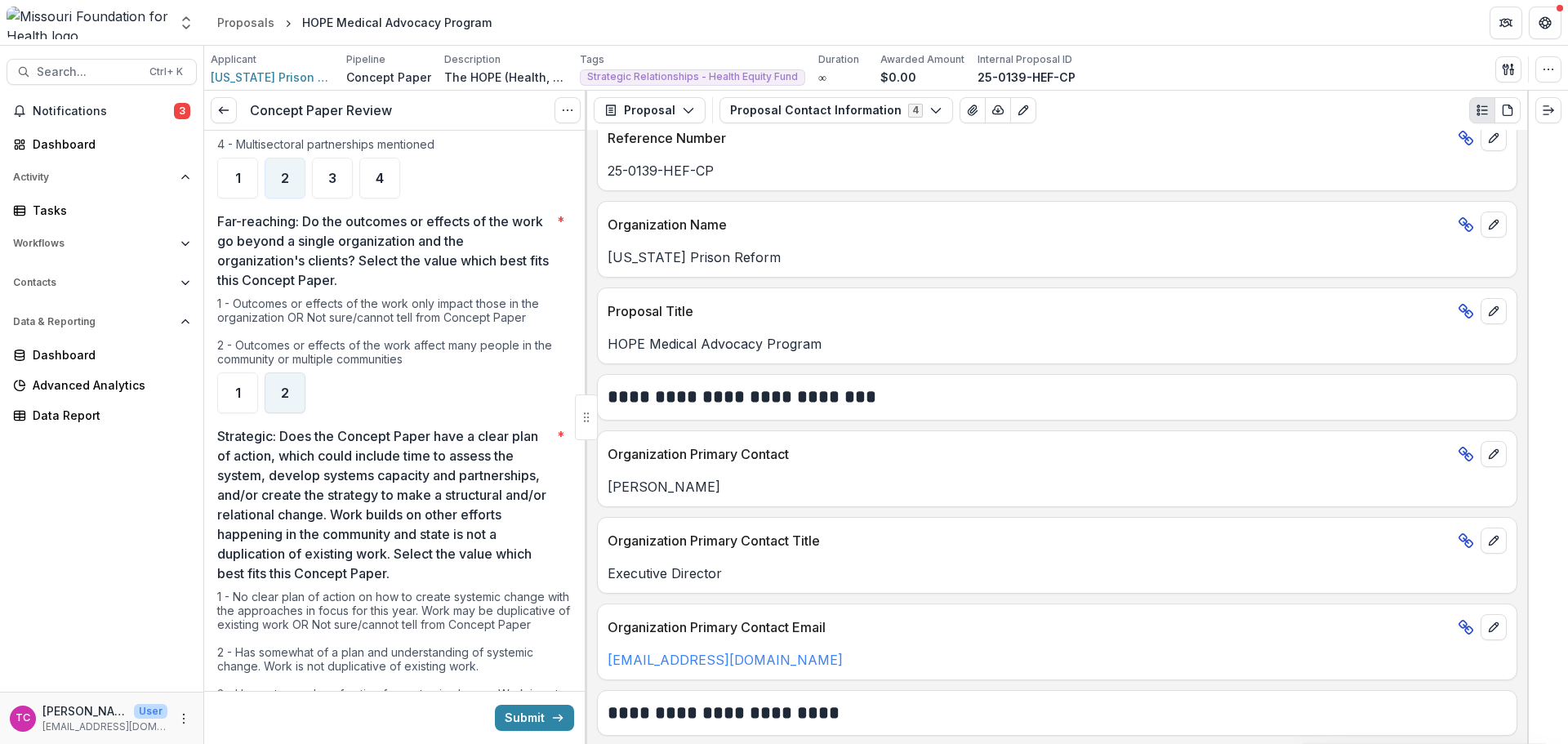
click at [270, 378] on div "2" at bounding box center [285, 393] width 41 height 41
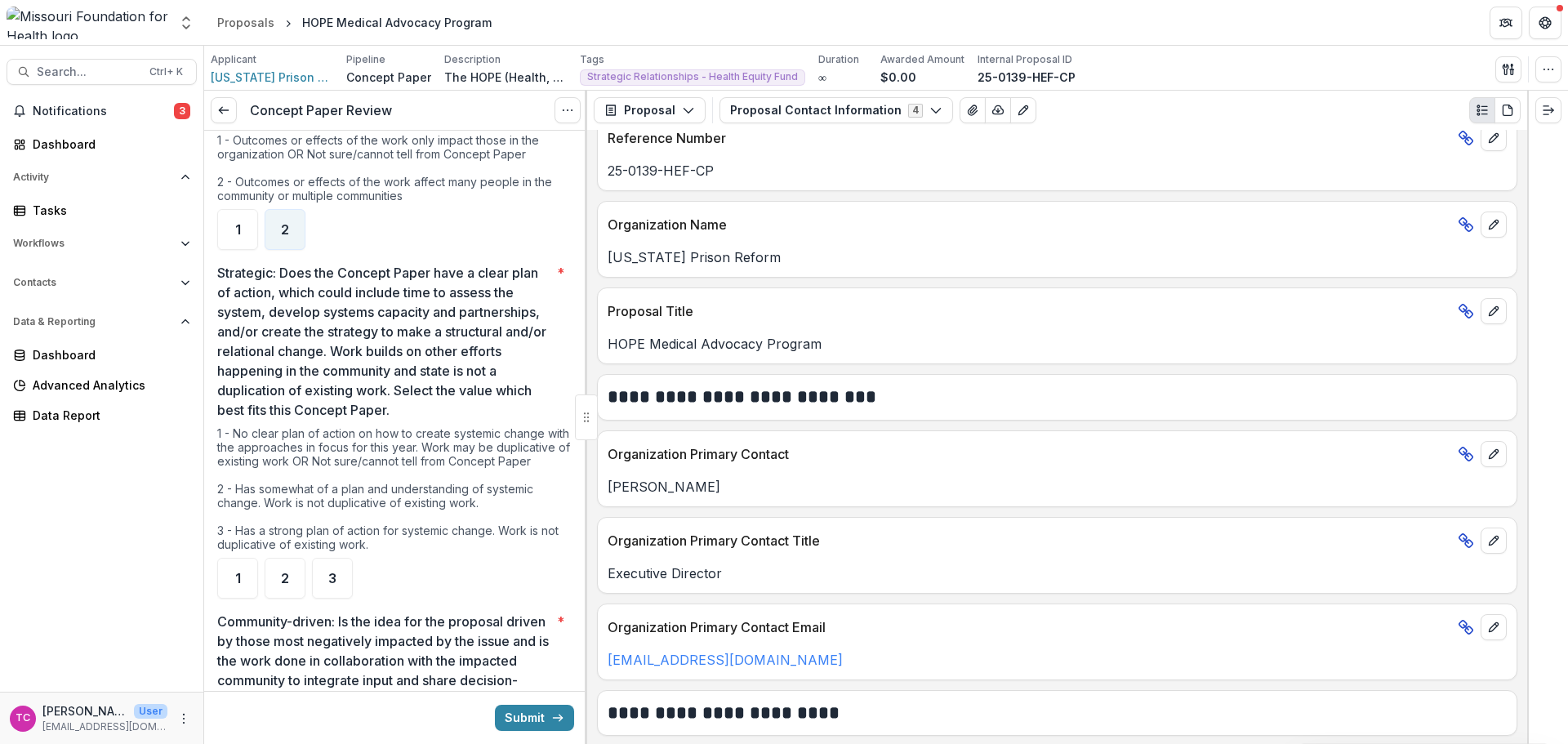
scroll to position [1552, 0]
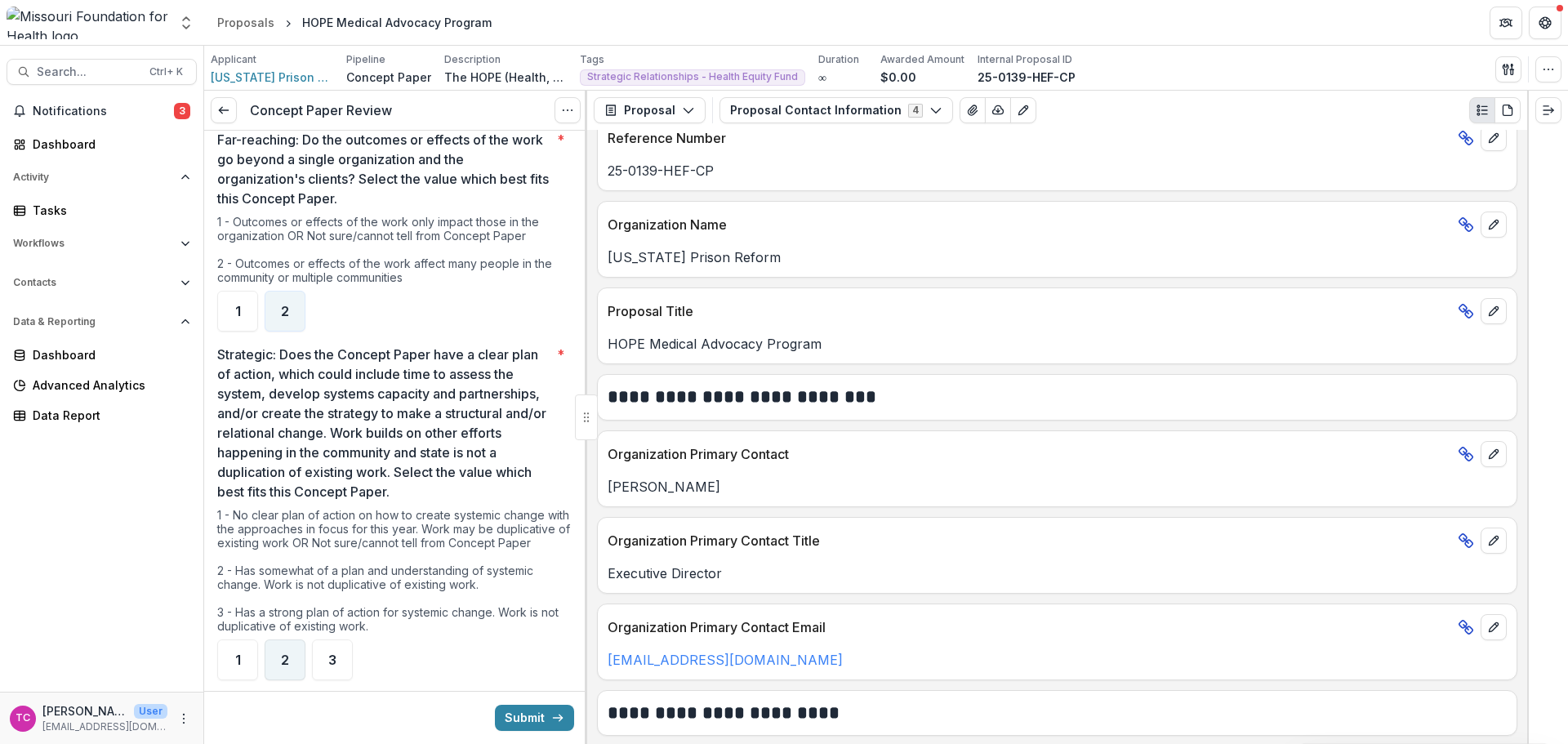
click at [295, 665] on div "2" at bounding box center [285, 661] width 41 height 41
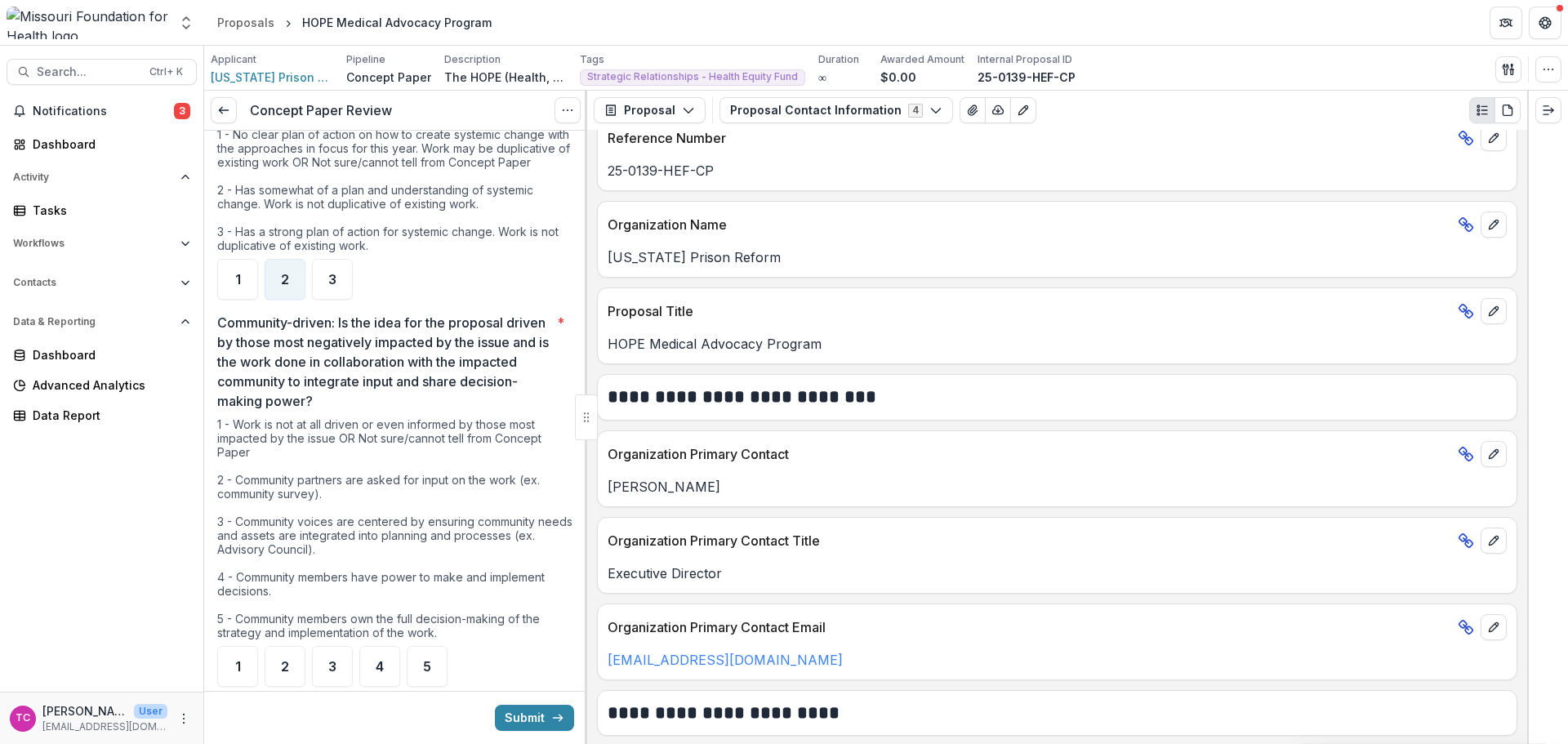
scroll to position [1961, 0]
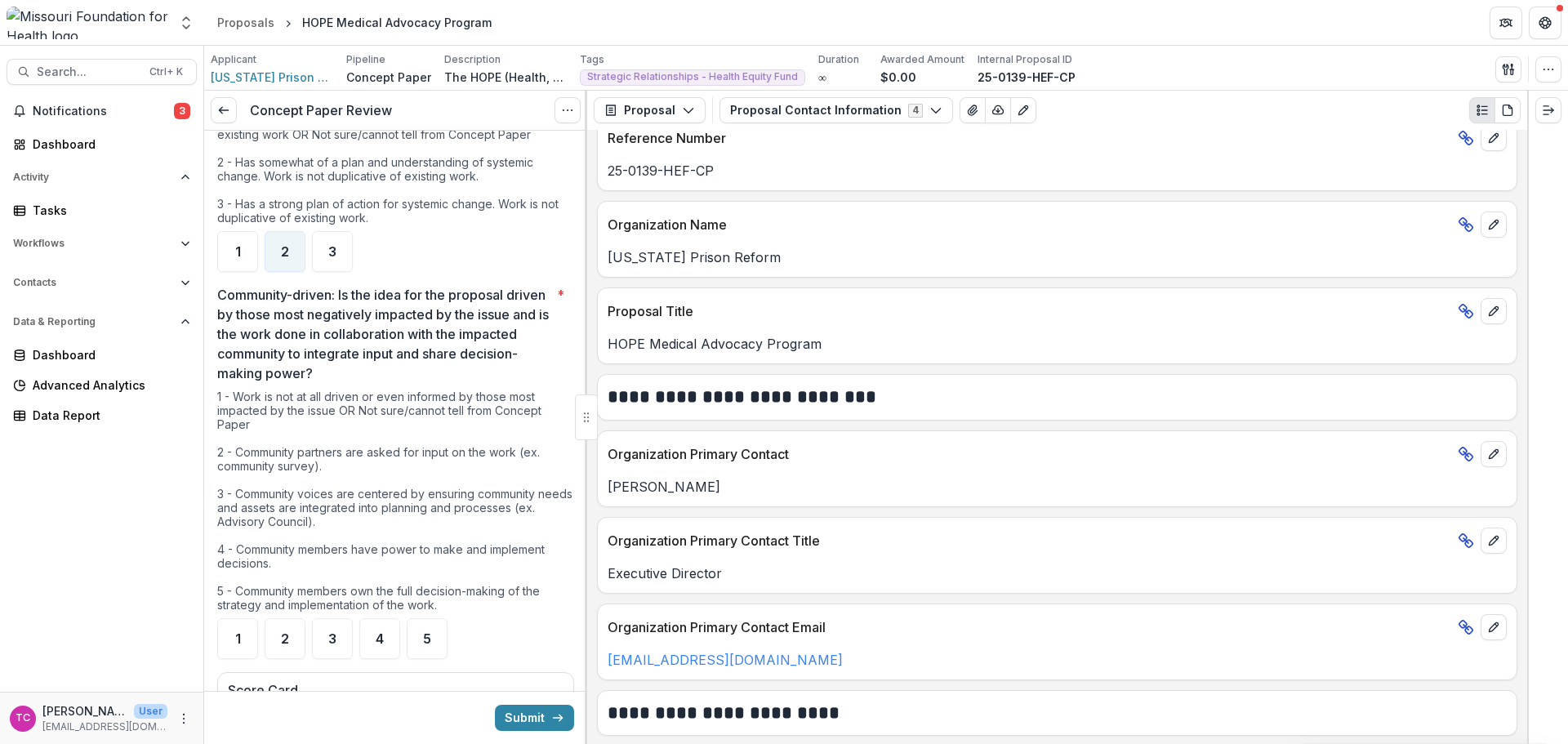
click at [421, 599] on div "1 - Work is not at all driven or even informed by those most impacted by the is…" at bounding box center [395, 504] width 357 height 229
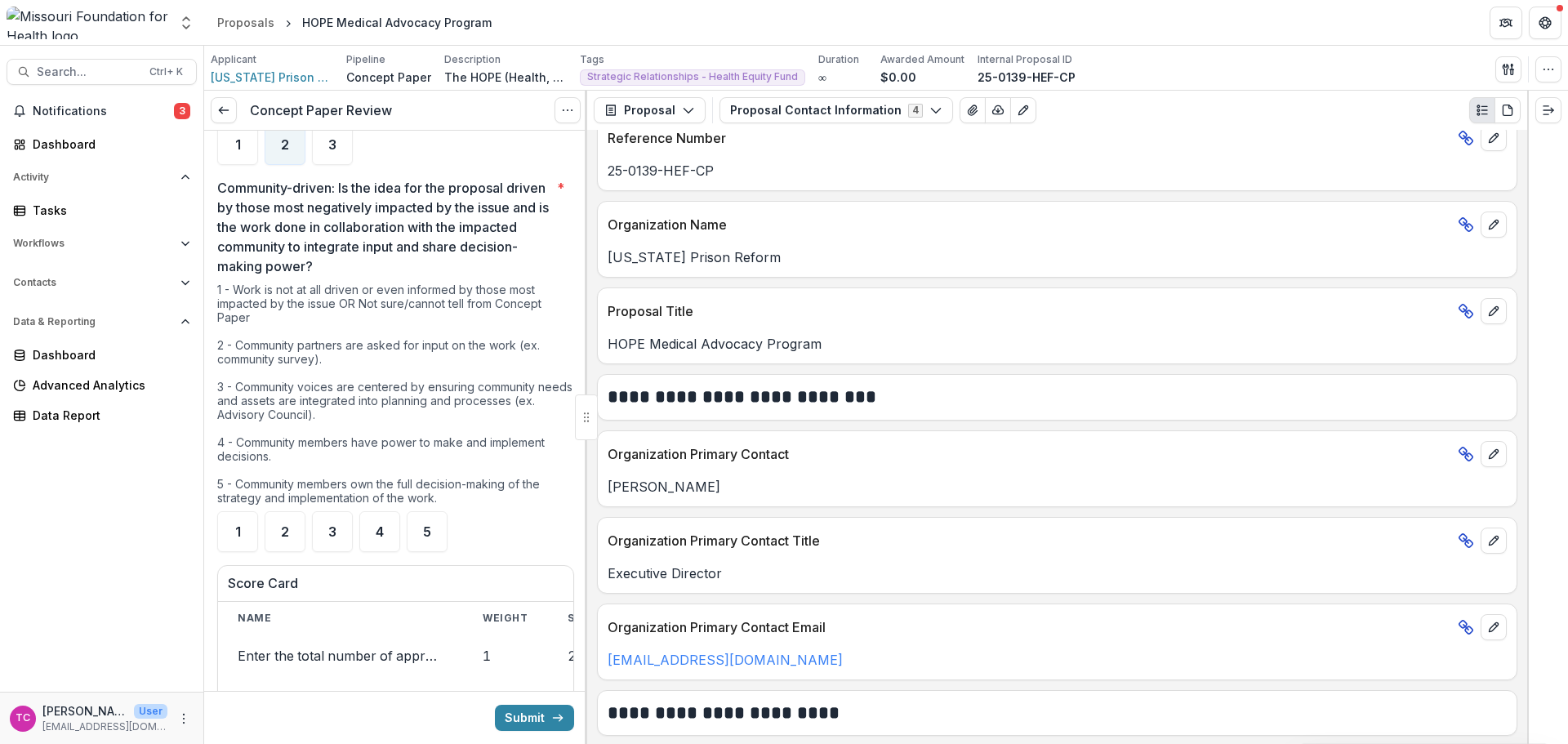
scroll to position [2124, 0]
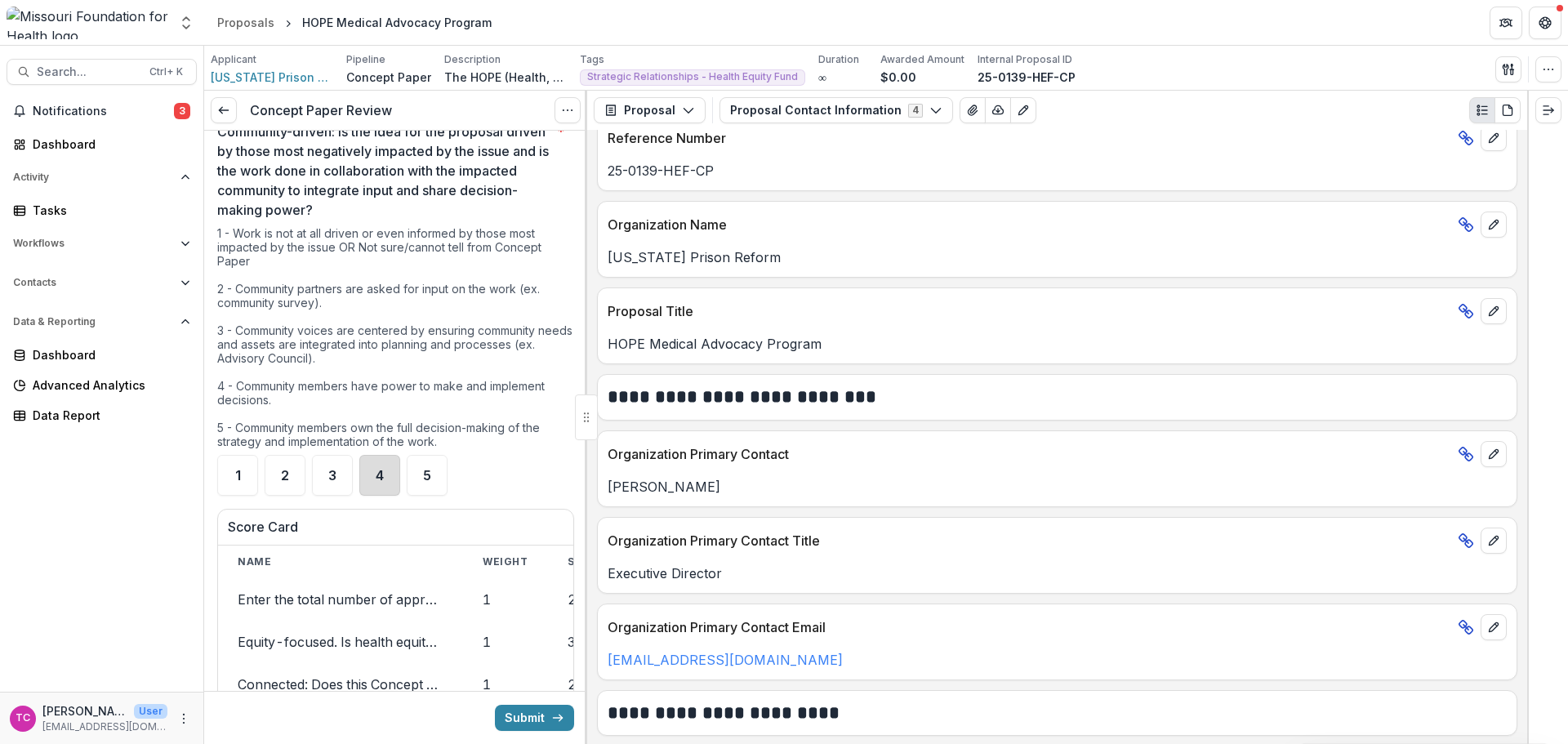
click at [389, 459] on div "4" at bounding box center [379, 476] width 41 height 41
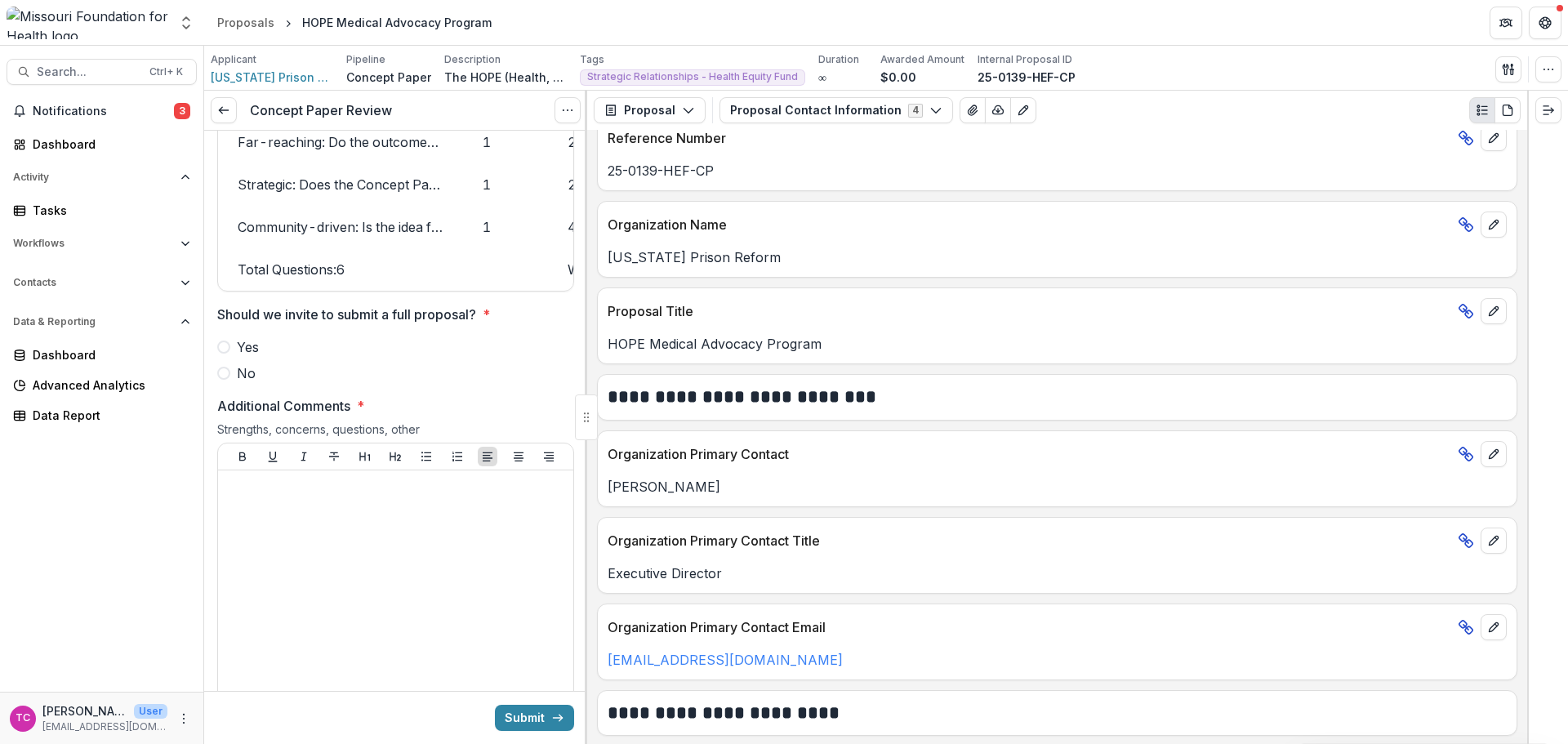
scroll to position [2859, 0]
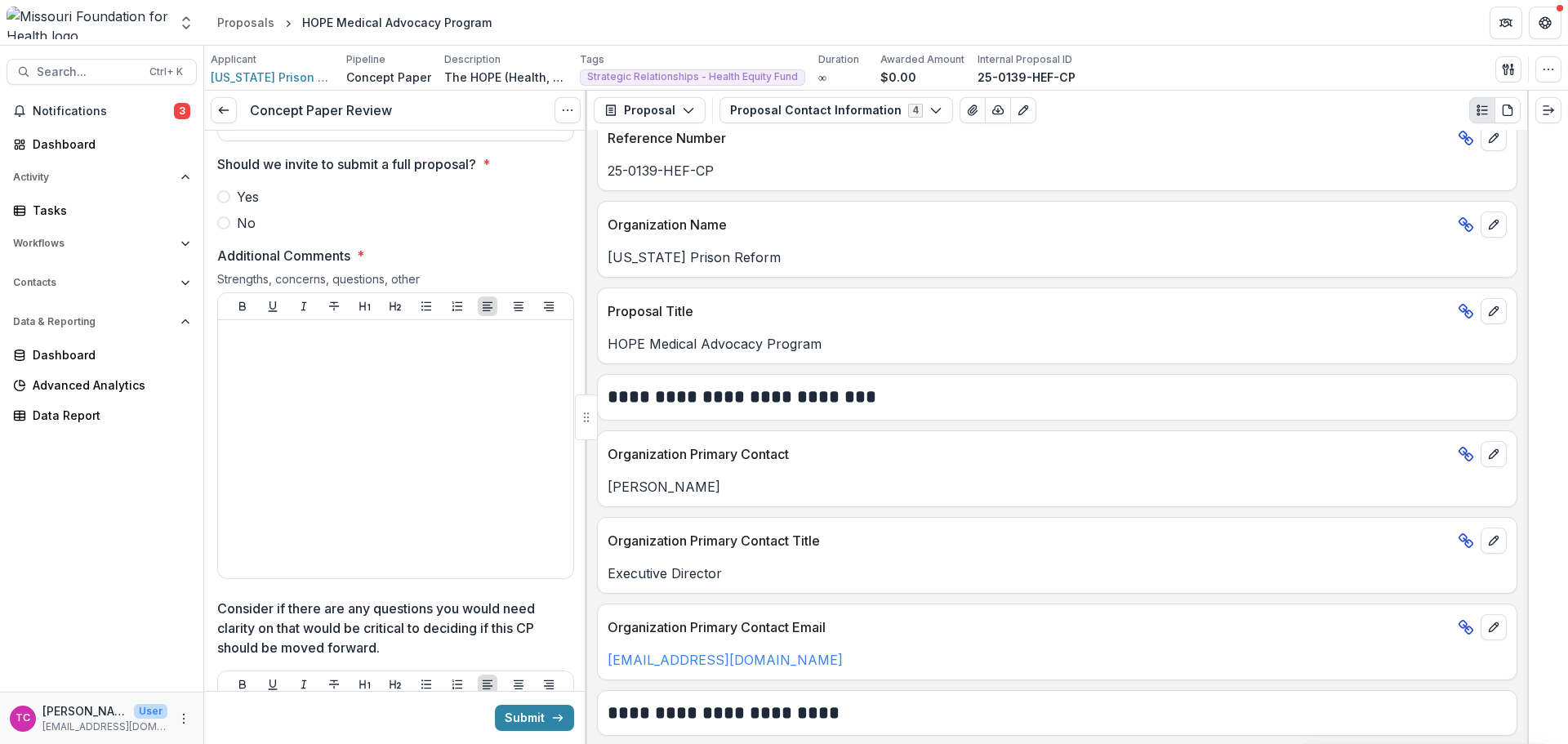
click at [241, 199] on span "Yes" at bounding box center [248, 197] width 22 height 19
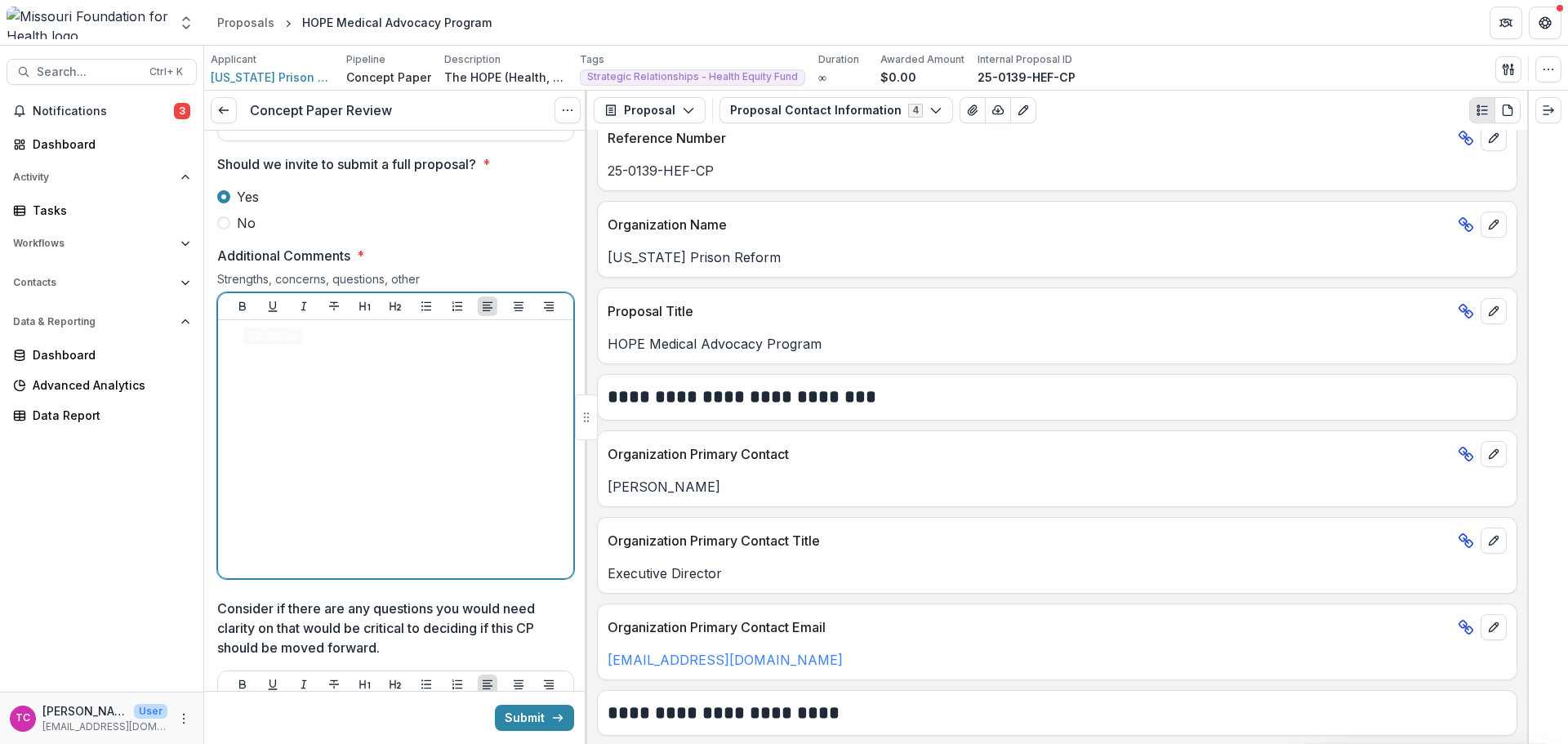
click at [304, 440] on div at bounding box center [395, 449] width 342 height 245
